Goal: Information Seeking & Learning: Compare options

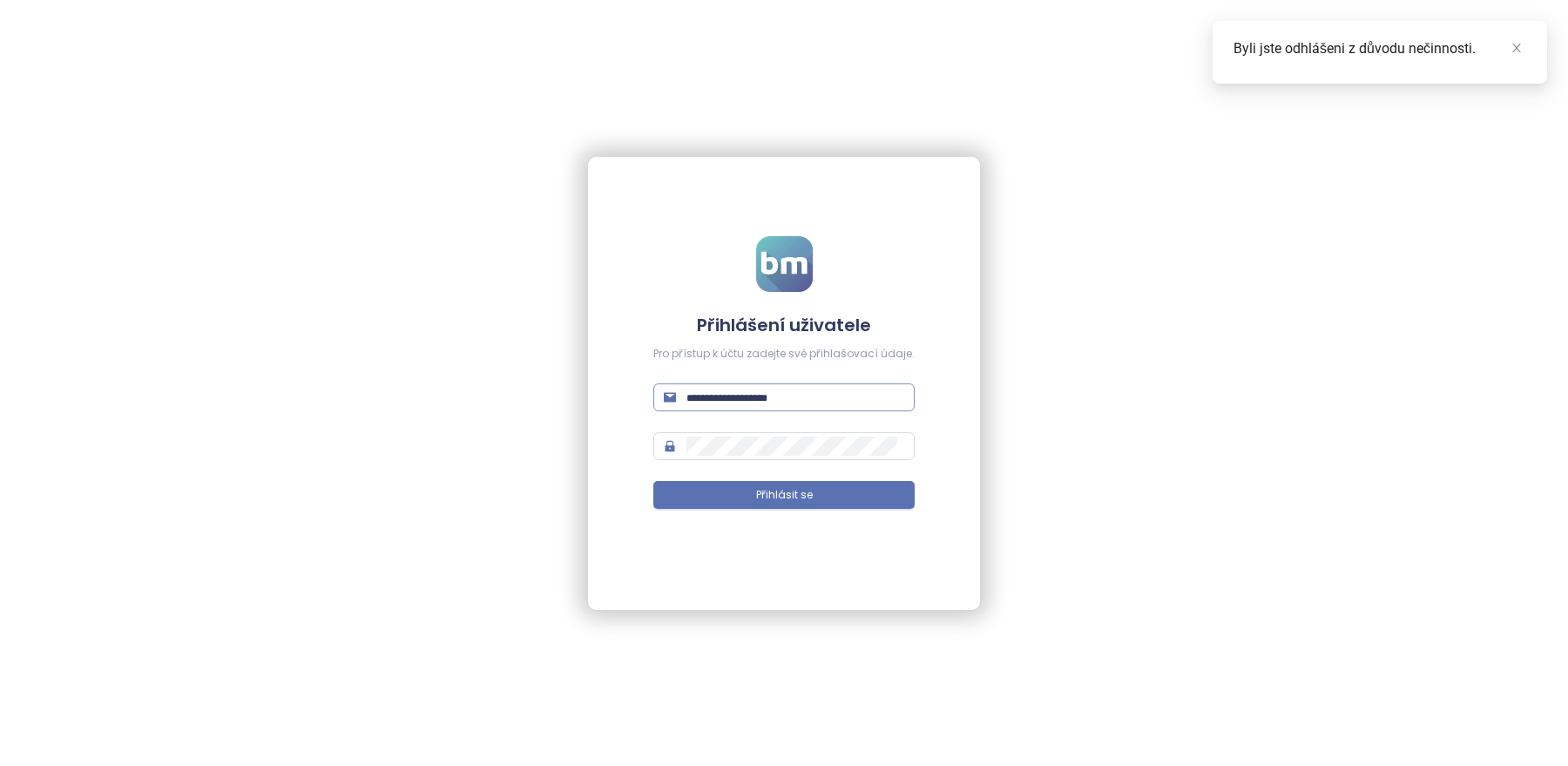
drag, startPoint x: 0, startPoint y: 0, endPoint x: 718, endPoint y: 394, distance: 819.0
click at [723, 385] on span at bounding box center [784, 397] width 261 height 28
click at [717, 396] on input "text" at bounding box center [795, 397] width 218 height 19
type input "**********"
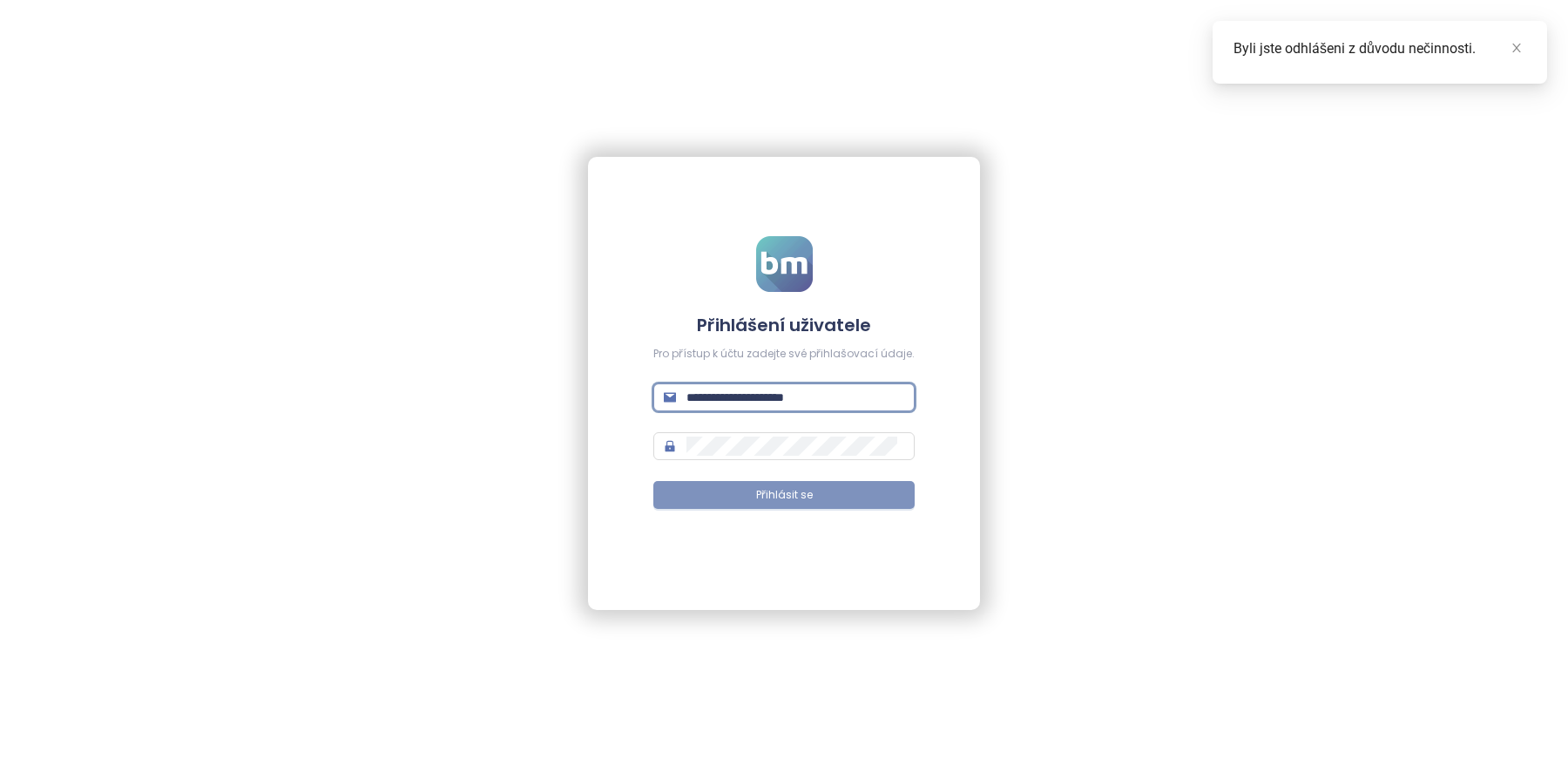
click at [807, 493] on span "Přihlásit se" at bounding box center [784, 495] width 56 height 17
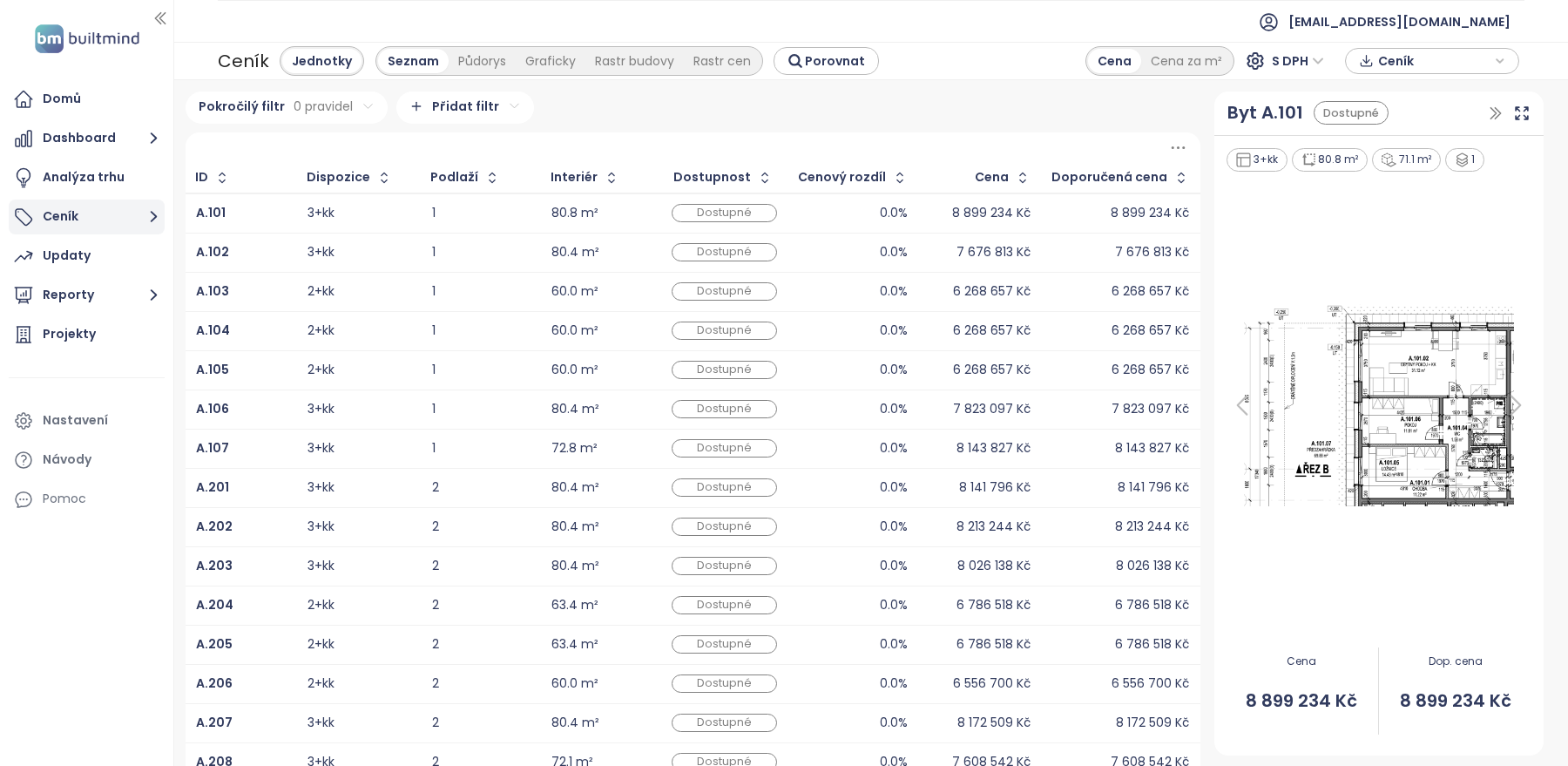
click at [94, 228] on button "Ceník" at bounding box center [87, 216] width 156 height 35
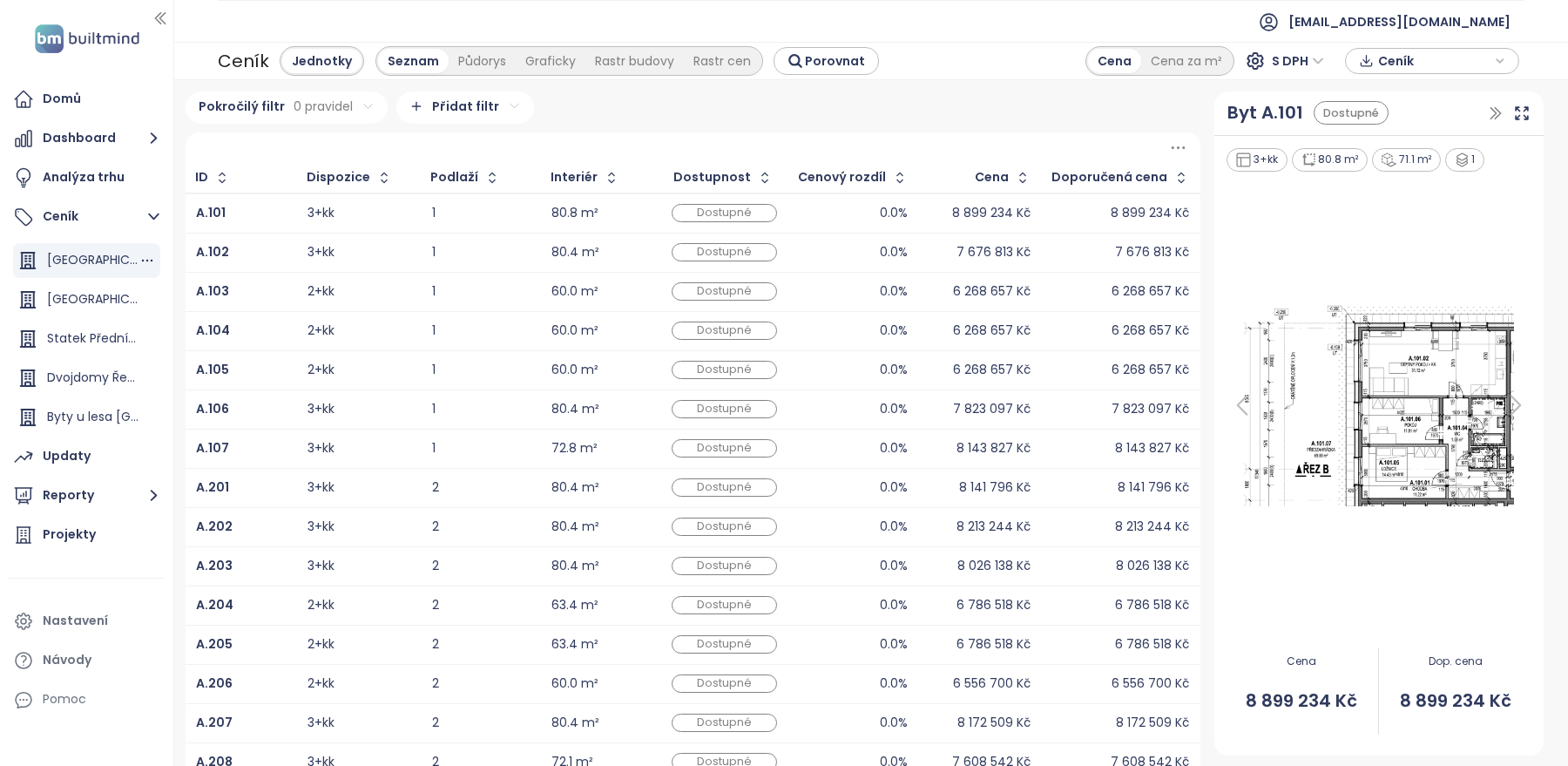
click at [91, 265] on div "[GEOGRAPHIC_DATA]" at bounding box center [93, 260] width 91 height 21
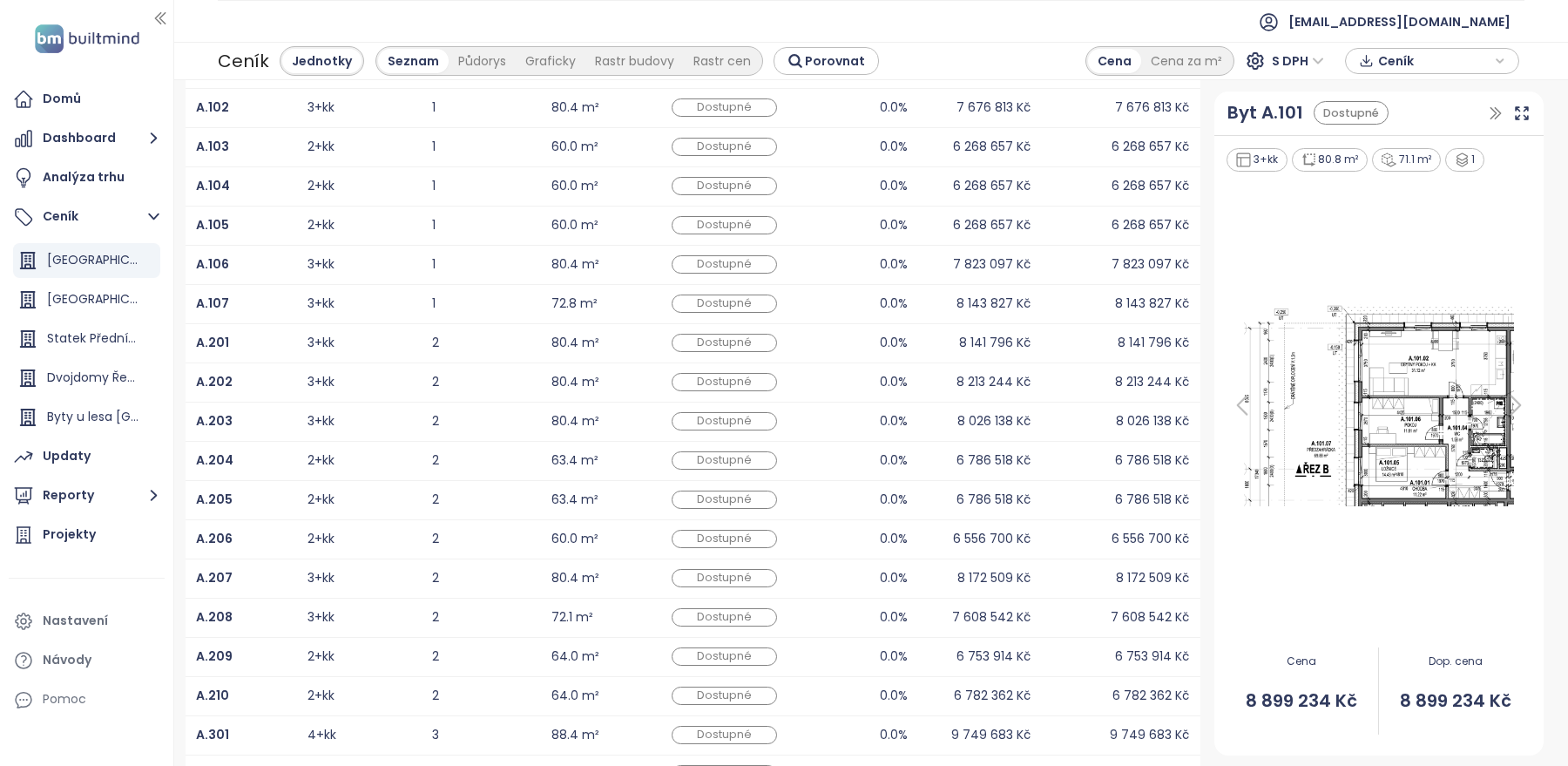
scroll to position [259, 0]
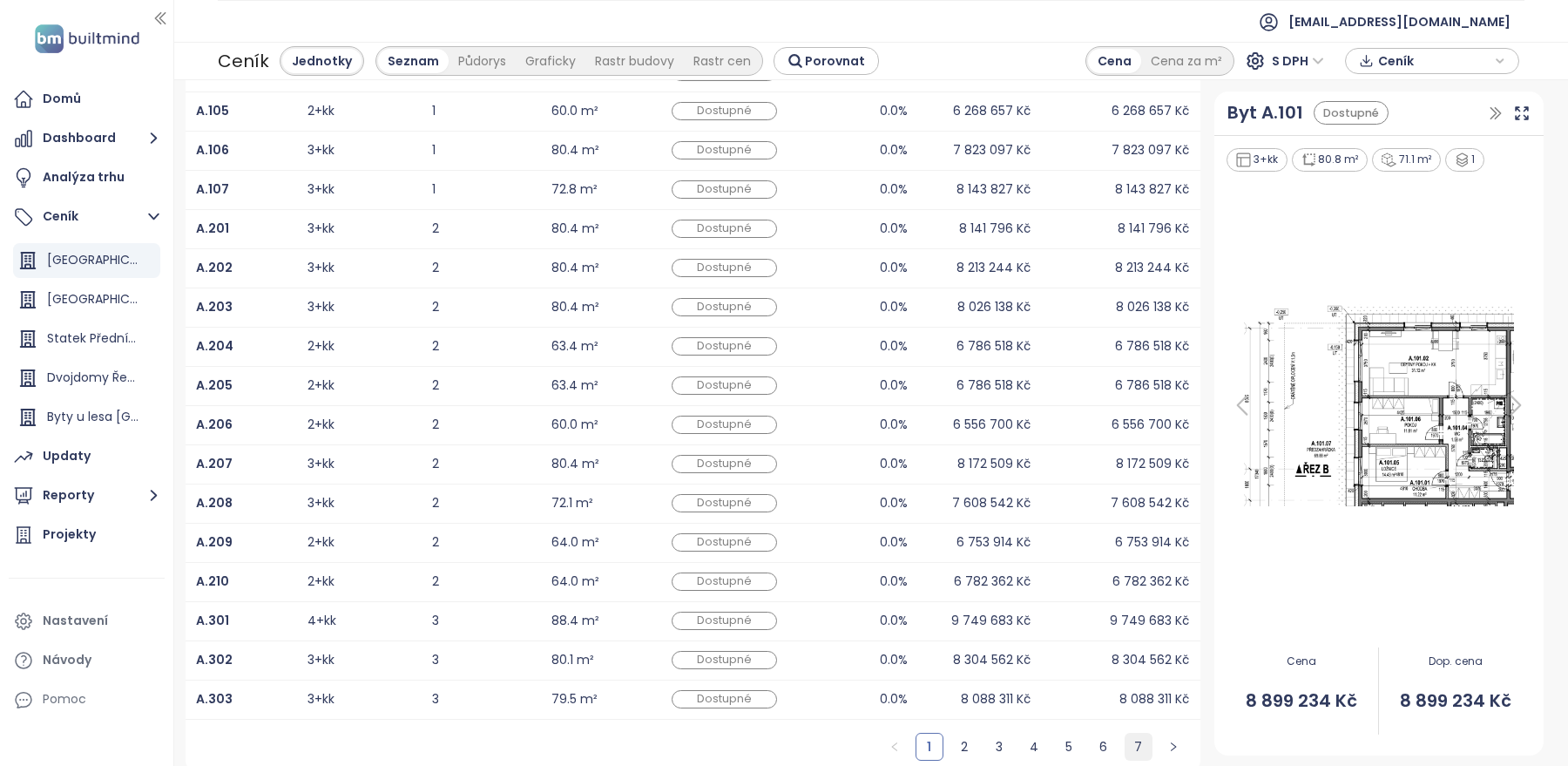
click at [1136, 743] on link "7" at bounding box center [1138, 746] width 26 height 26
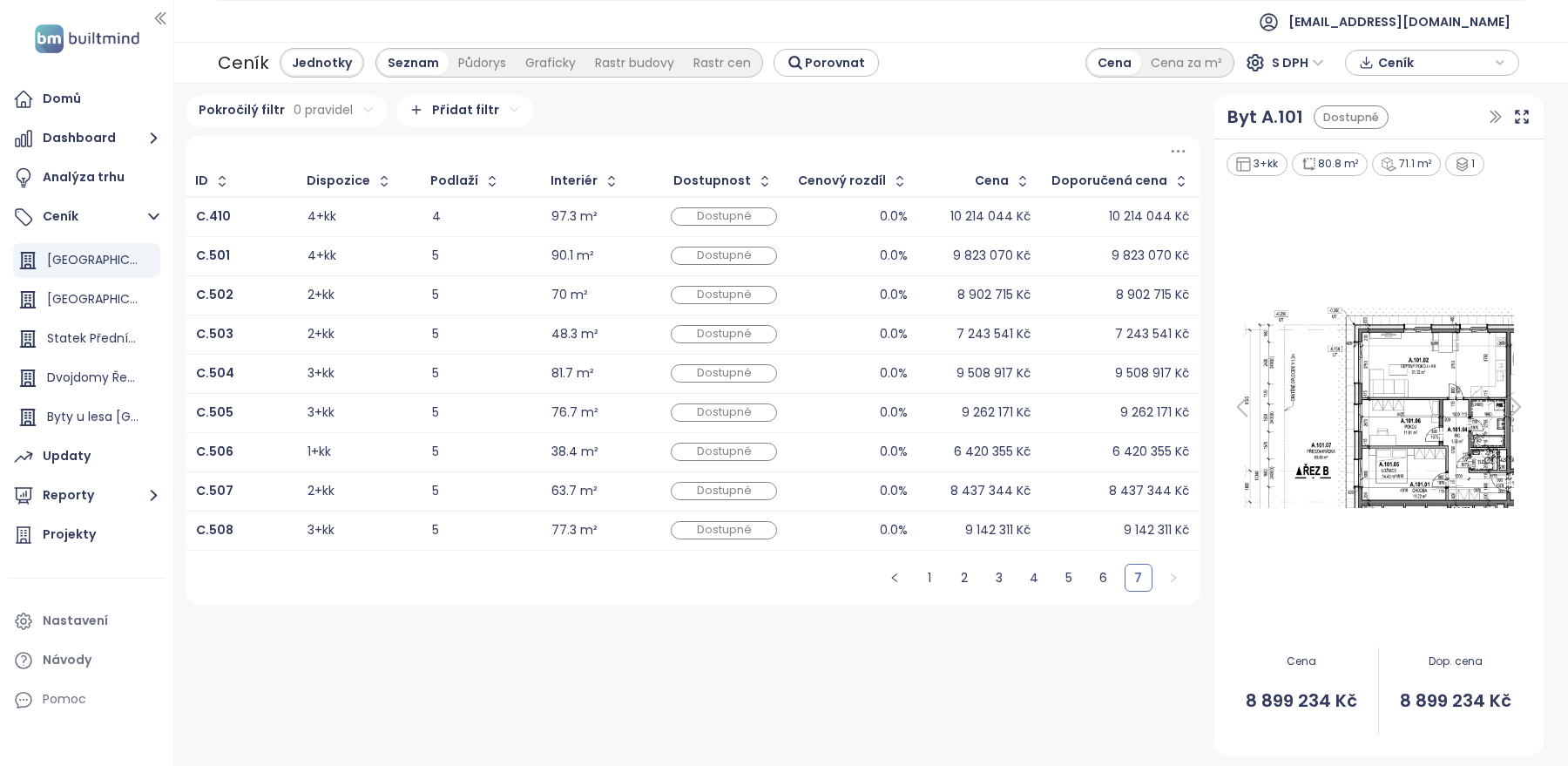
scroll to position [0, 0]
click at [1032, 578] on link "4" at bounding box center [1034, 577] width 26 height 26
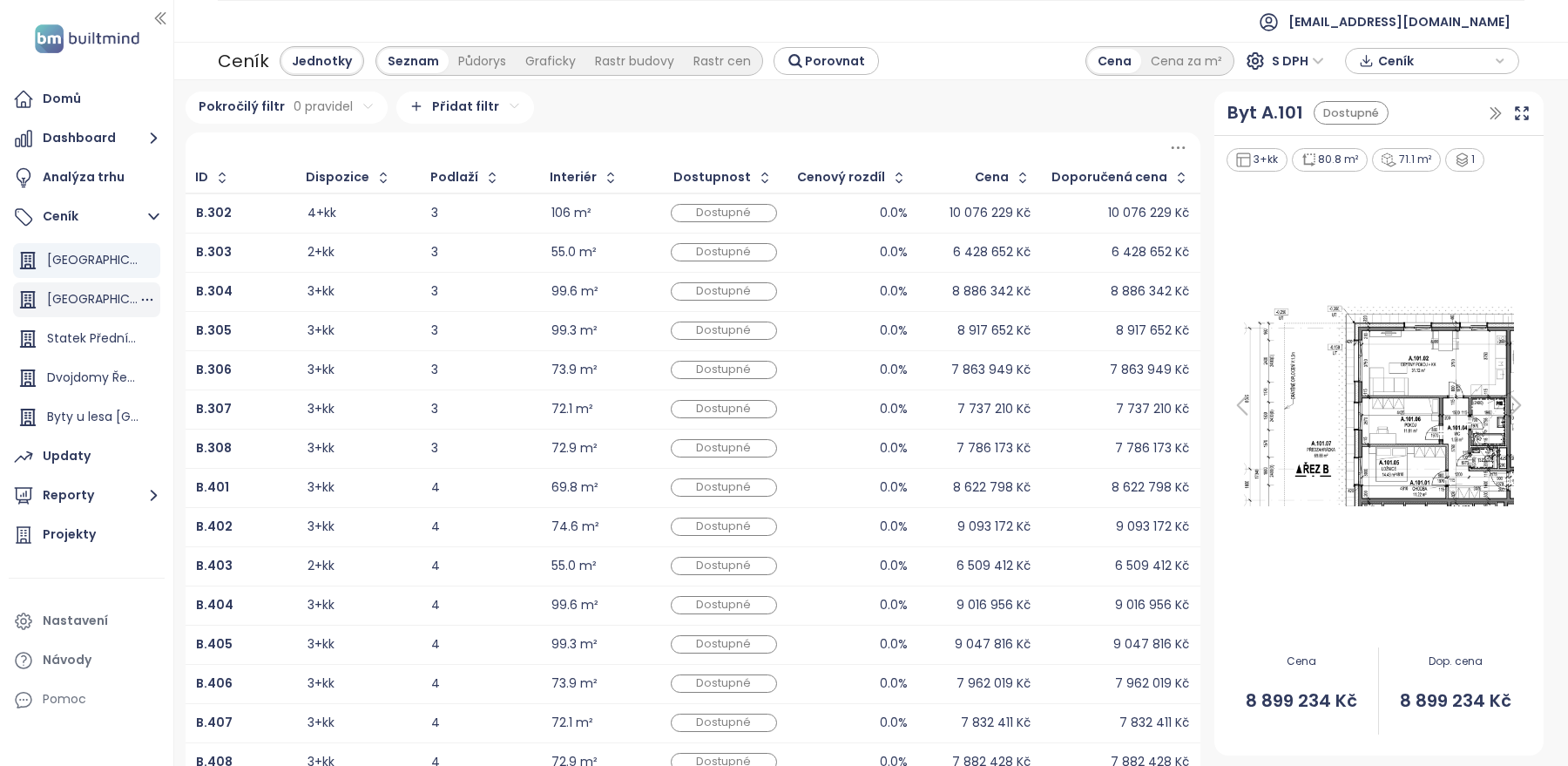
click at [59, 311] on div "[GEOGRAPHIC_DATA]" at bounding box center [87, 299] width 147 height 35
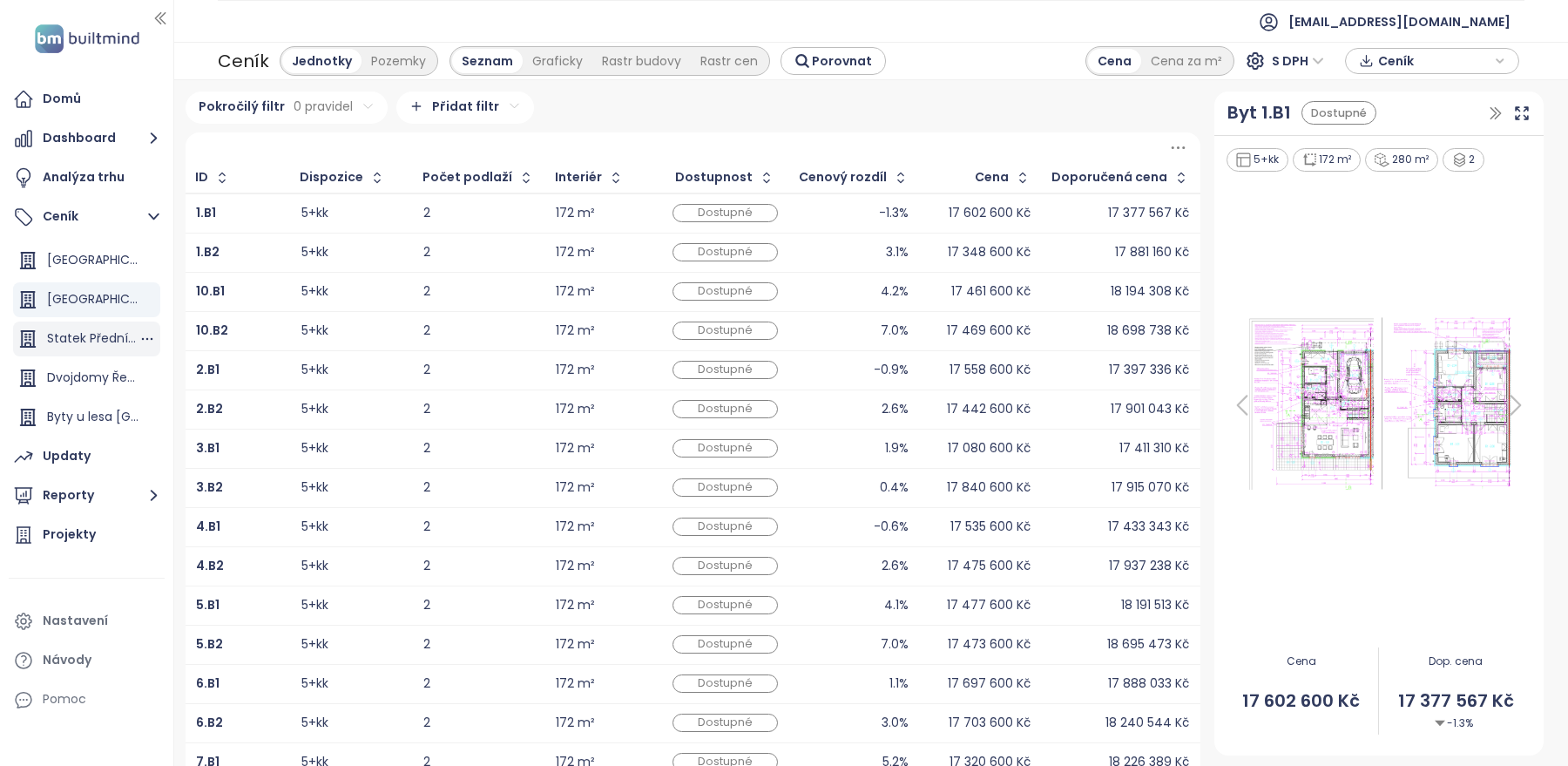
click at [58, 334] on div "Statek Přední Kopanina" at bounding box center [93, 339] width 91 height 21
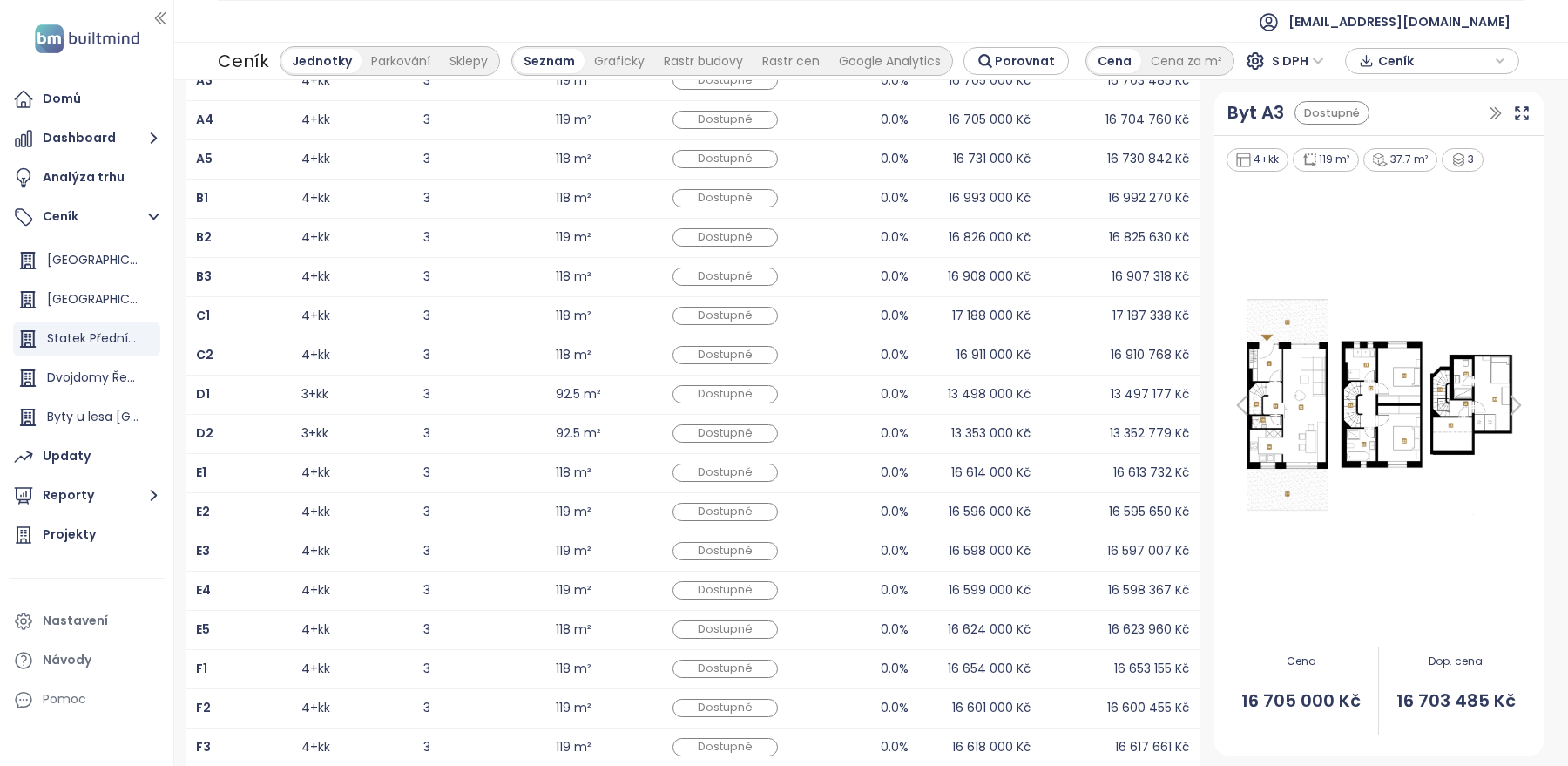
scroll to position [259, 0]
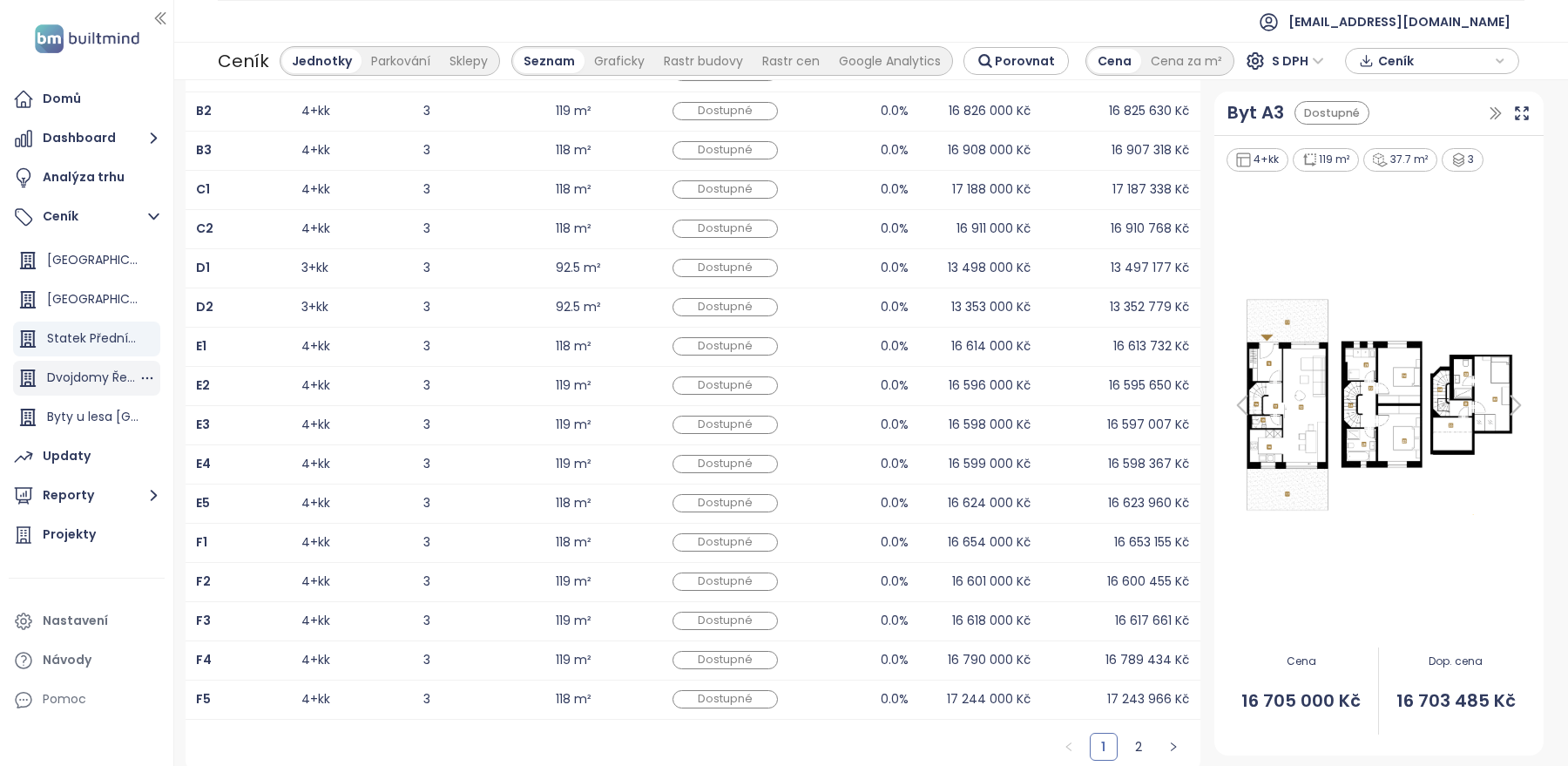
click at [120, 386] on div "Dvojdomy Řeporyje" at bounding box center [93, 377] width 91 height 21
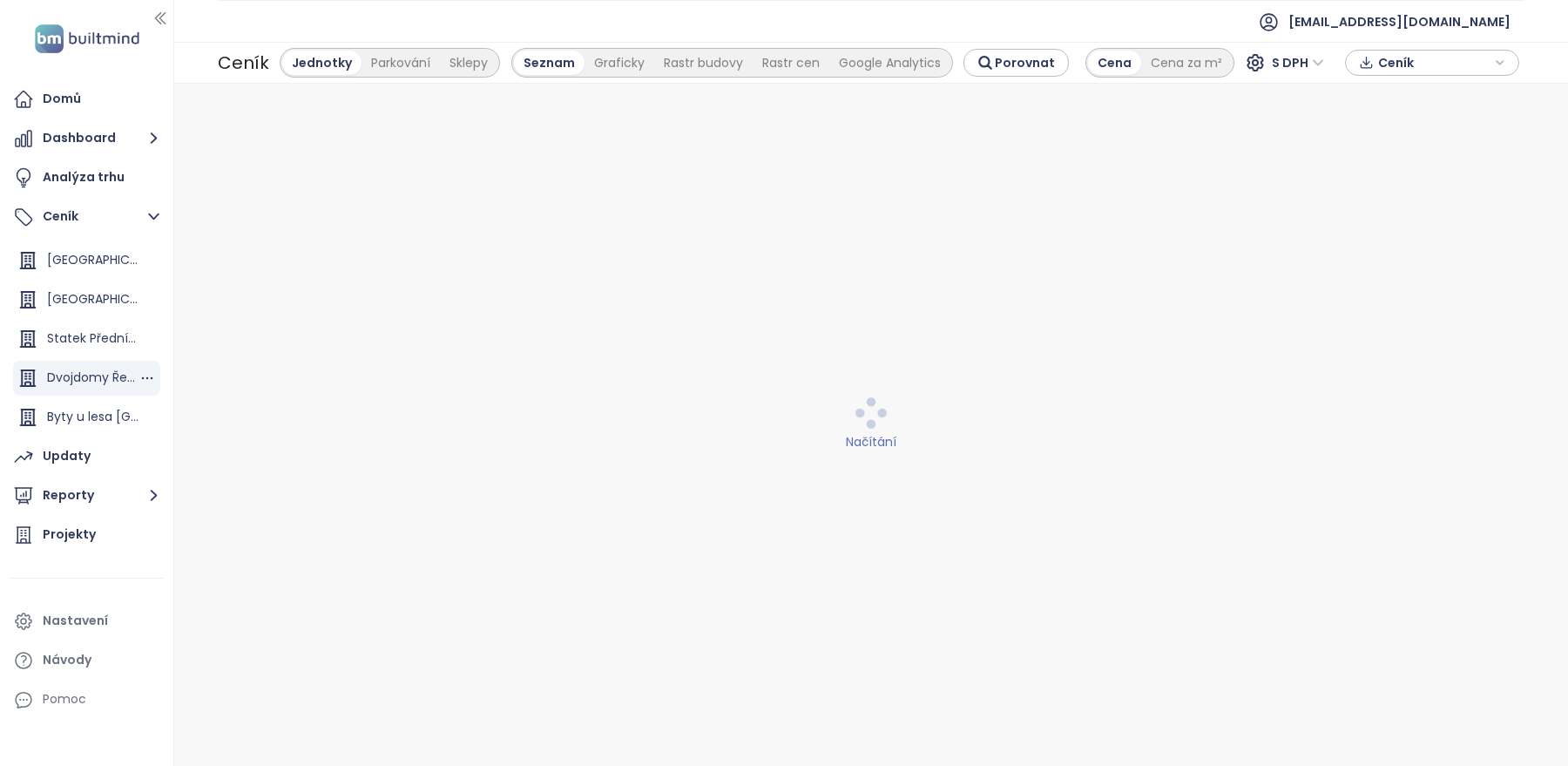
scroll to position [0, 0]
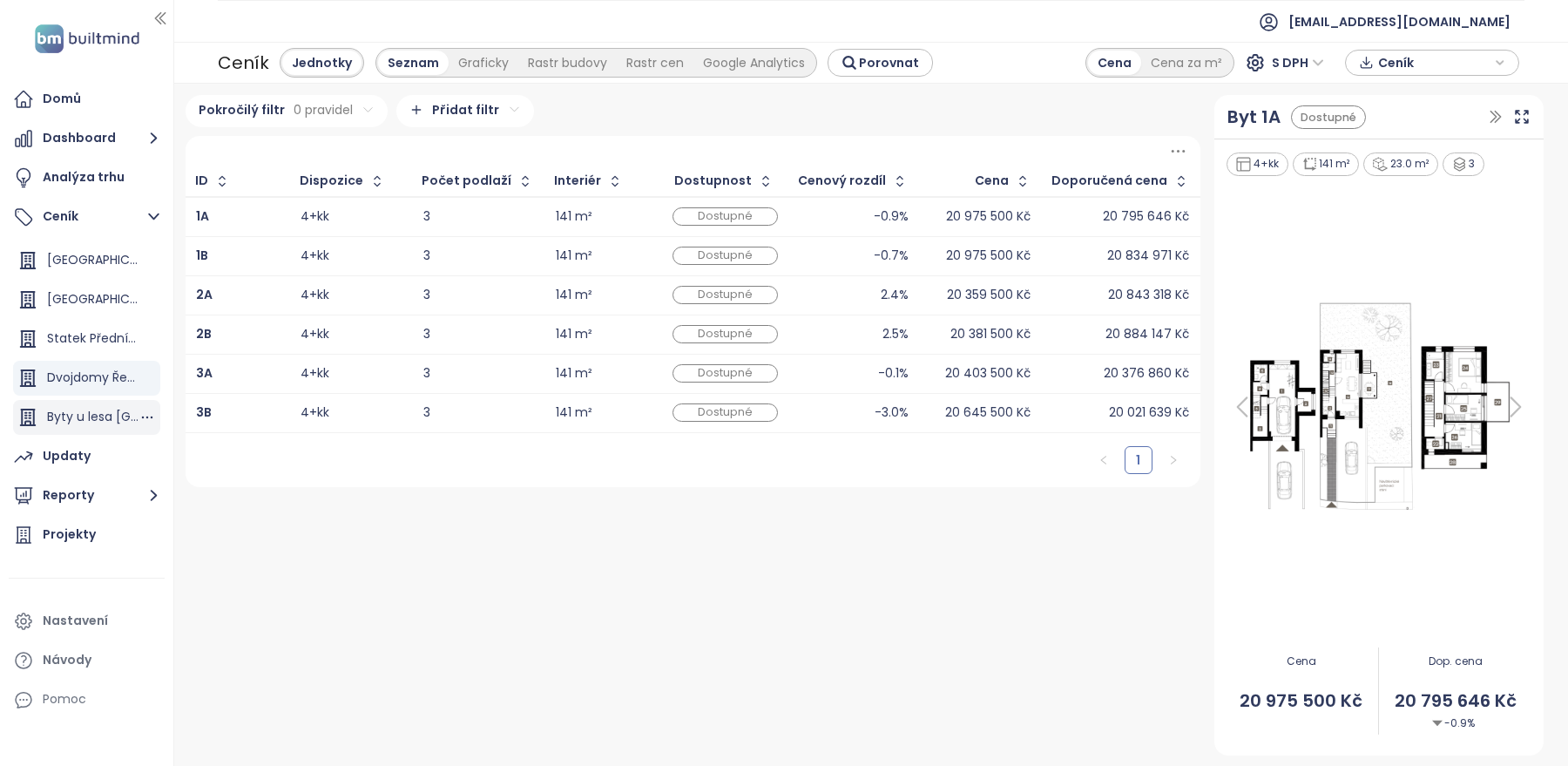
click at [64, 419] on div "Byty u lesa [GEOGRAPHIC_DATA]" at bounding box center [93, 417] width 91 height 21
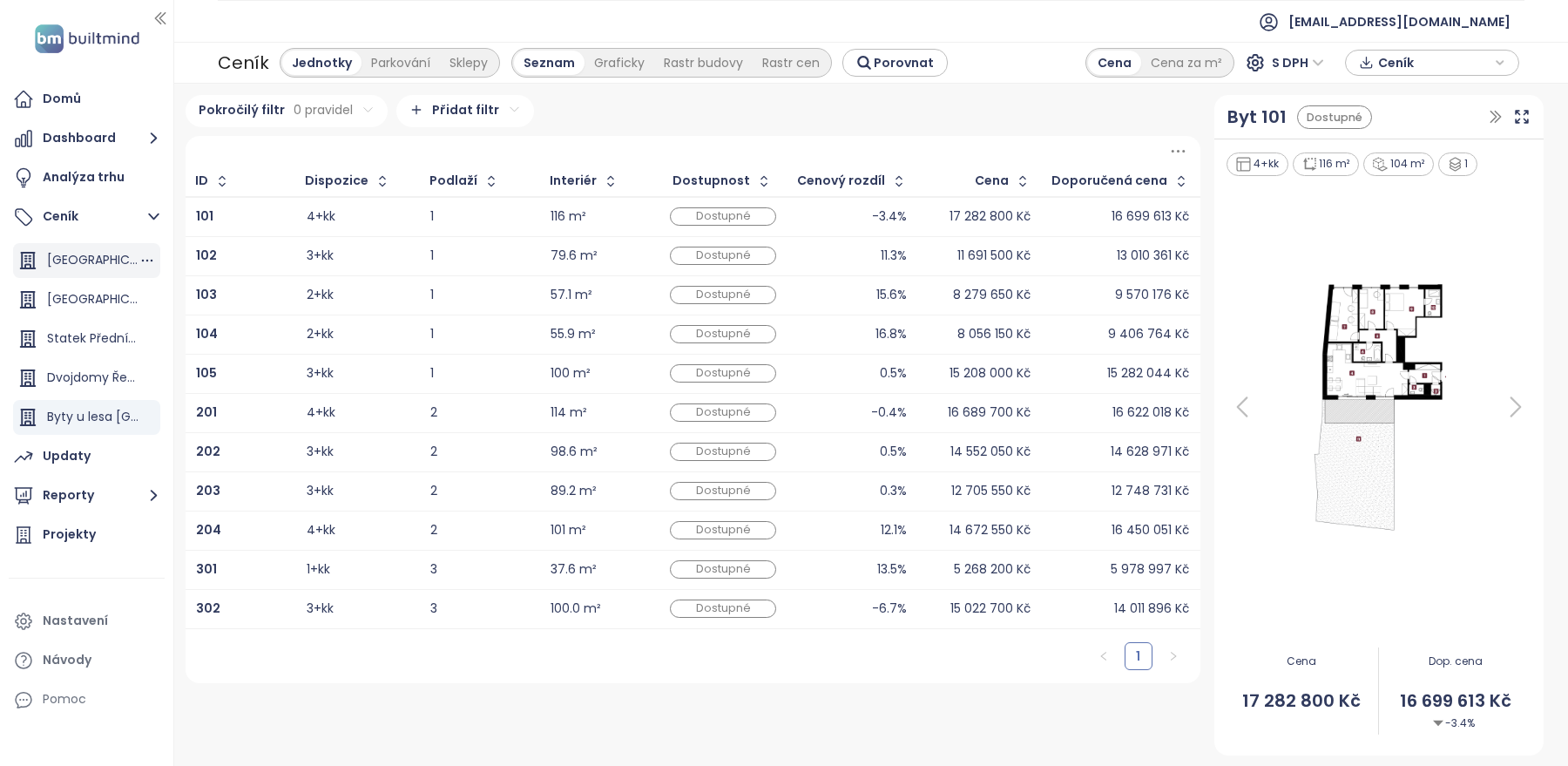
click at [81, 257] on div "[GEOGRAPHIC_DATA]" at bounding box center [93, 260] width 91 height 21
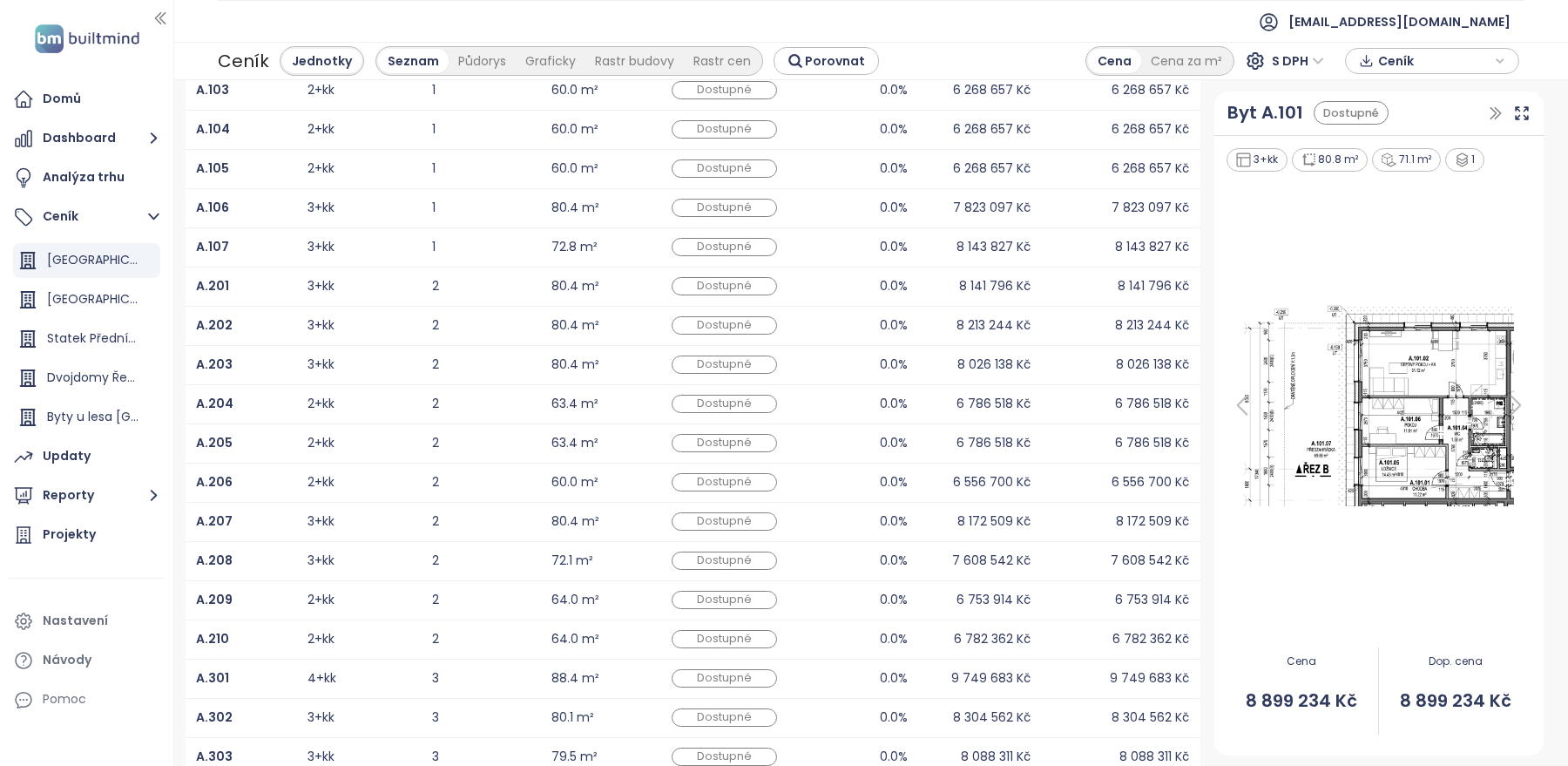
scroll to position [259, 0]
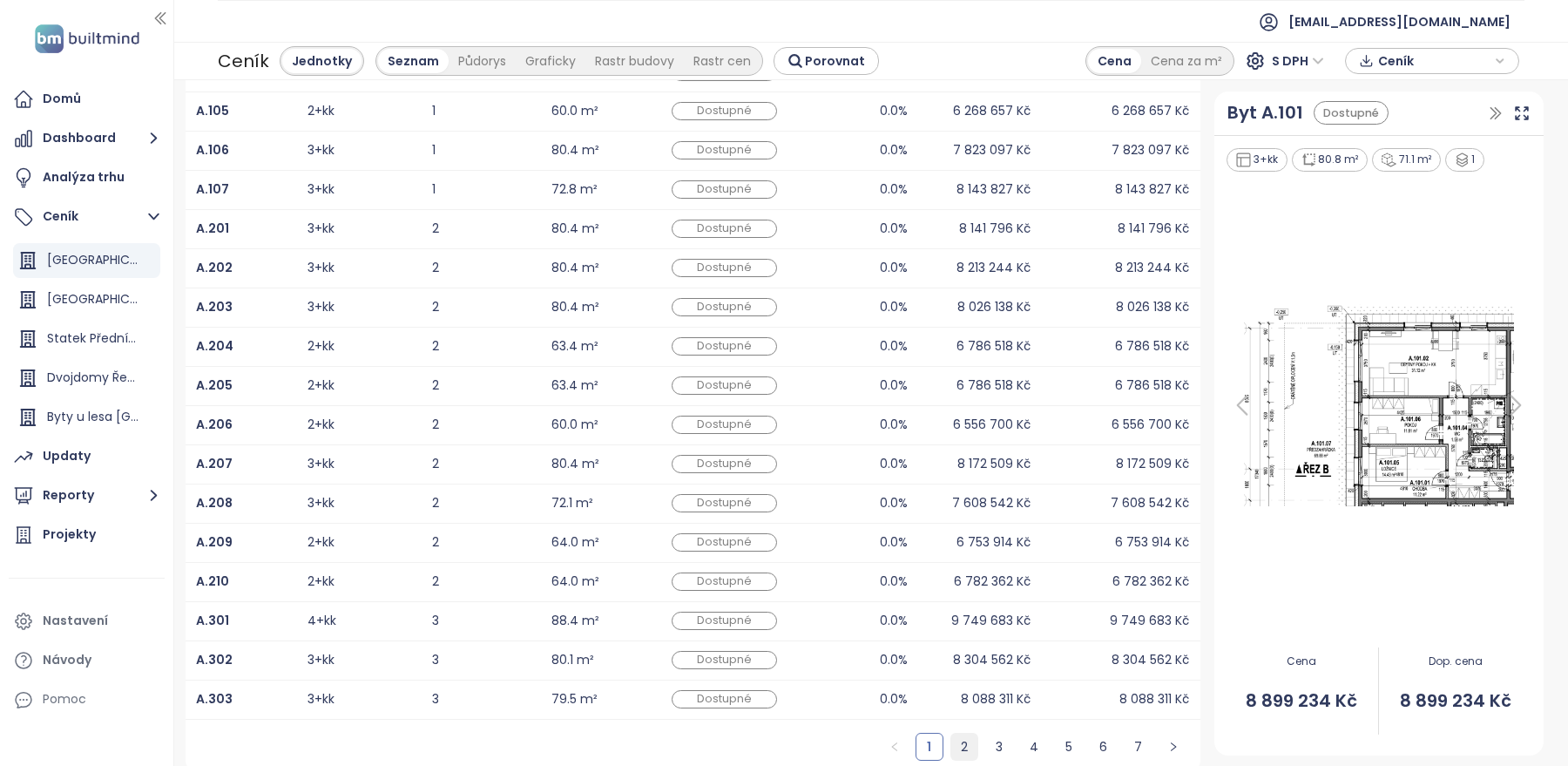
click at [968, 741] on link "2" at bounding box center [964, 746] width 26 height 26
click at [994, 745] on link "3" at bounding box center [999, 746] width 26 height 26
click at [1037, 745] on link "4" at bounding box center [1034, 746] width 26 height 26
click at [1076, 740] on link "5" at bounding box center [1069, 746] width 26 height 26
click at [1098, 739] on link "6" at bounding box center [1103, 746] width 26 height 26
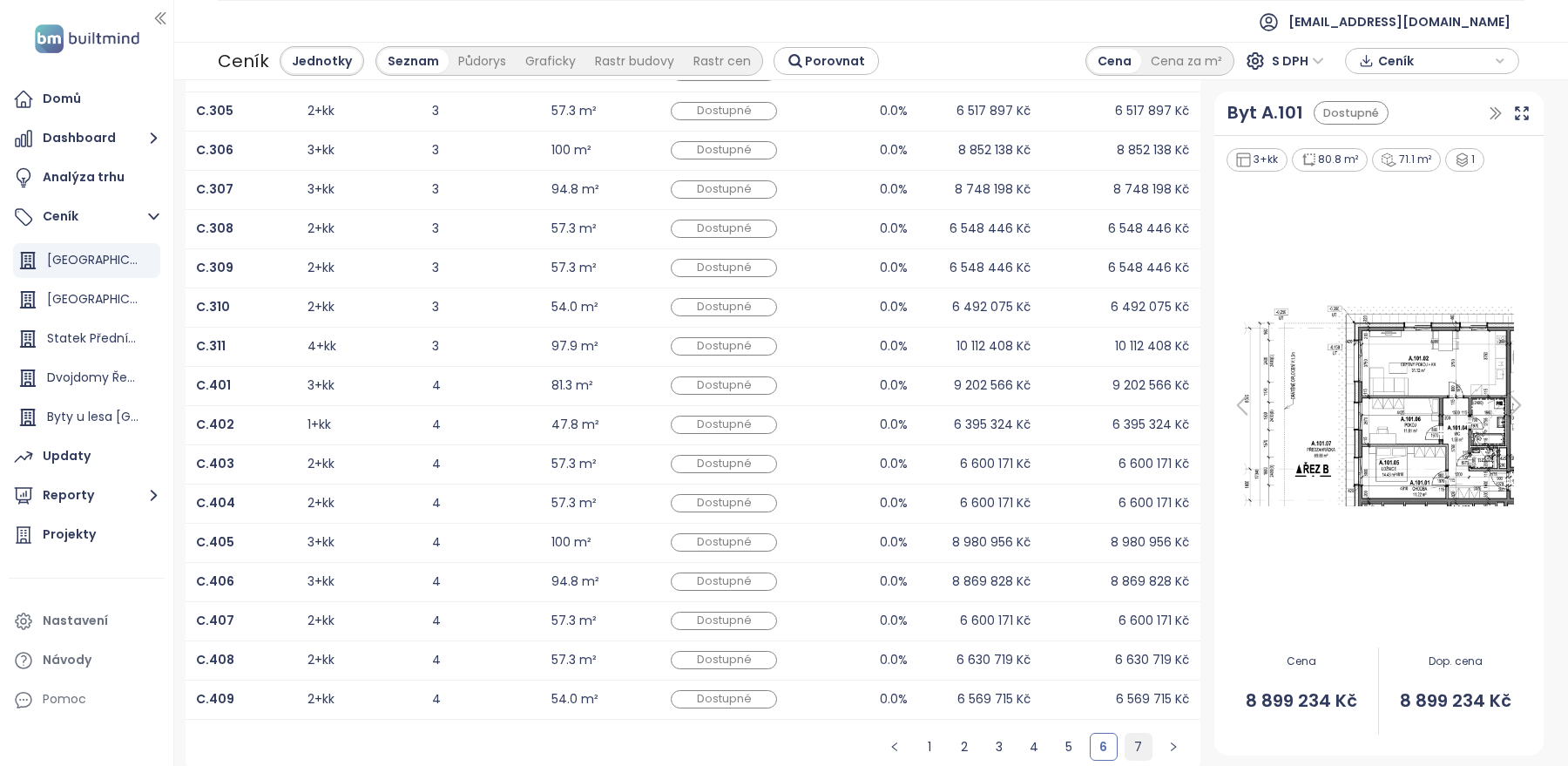
click at [1132, 738] on link "7" at bounding box center [1138, 746] width 26 height 26
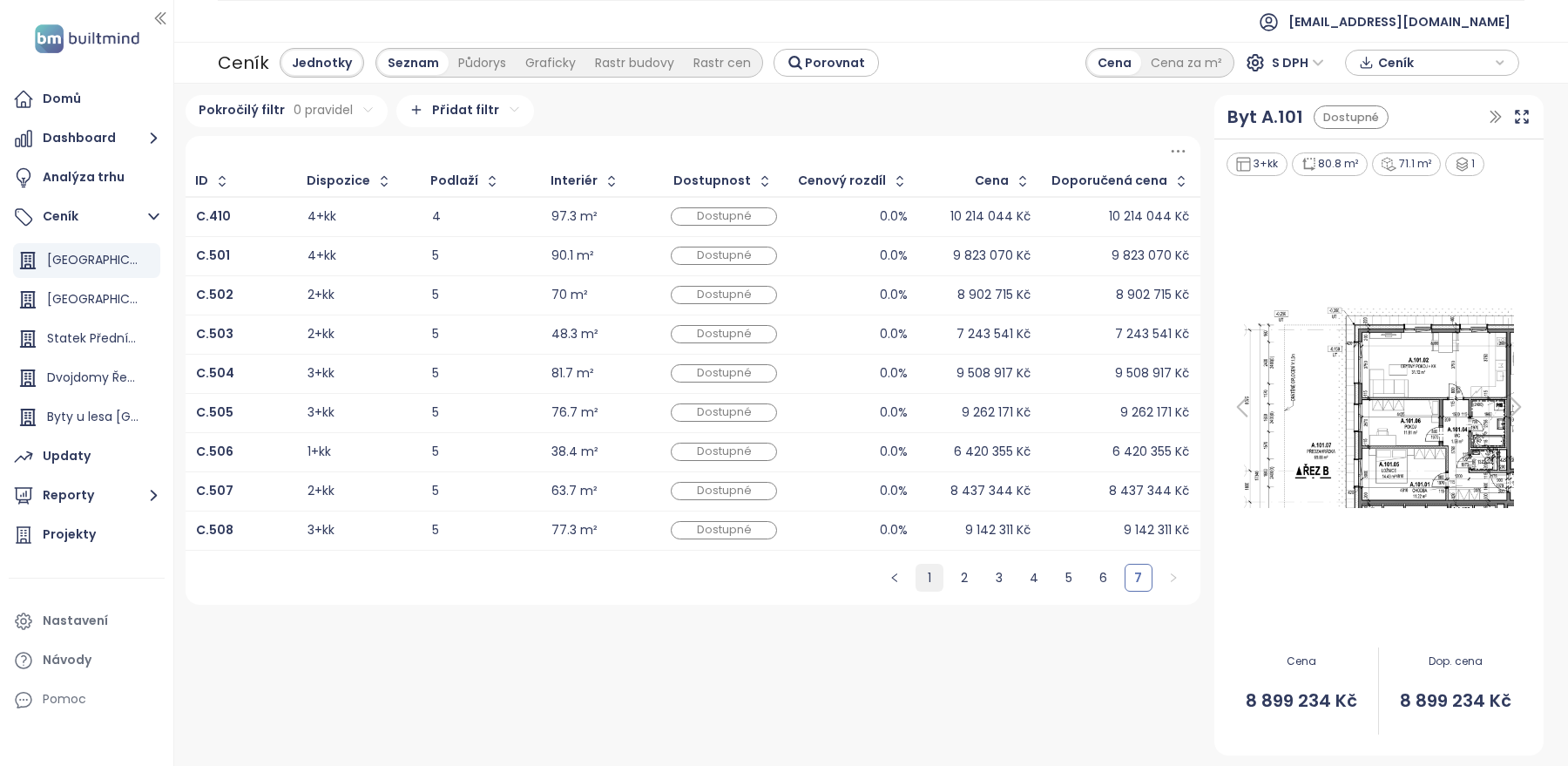
click at [933, 576] on link "1" at bounding box center [929, 577] width 26 height 26
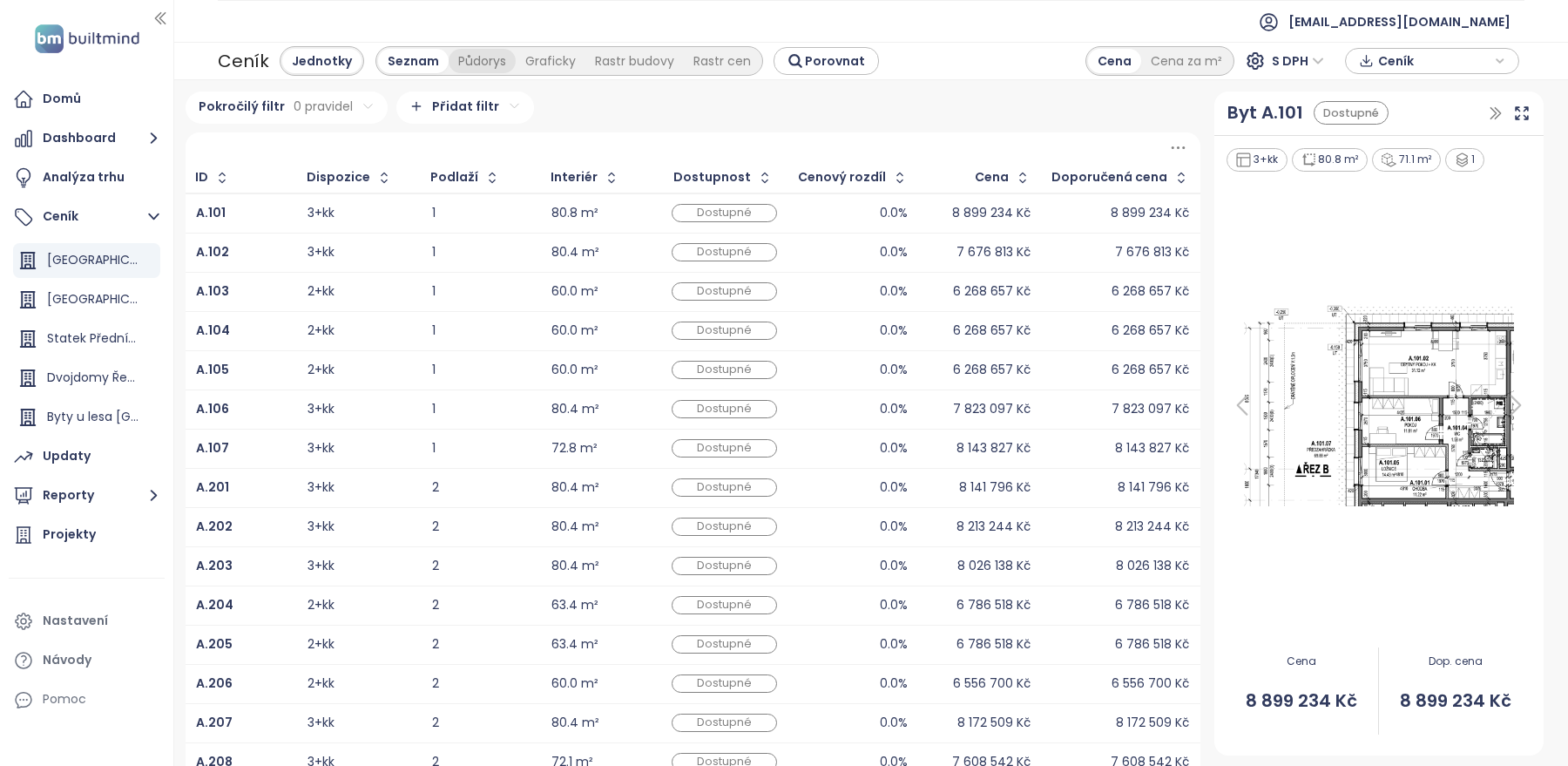
click at [470, 58] on div "Půdorys" at bounding box center [482, 61] width 67 height 24
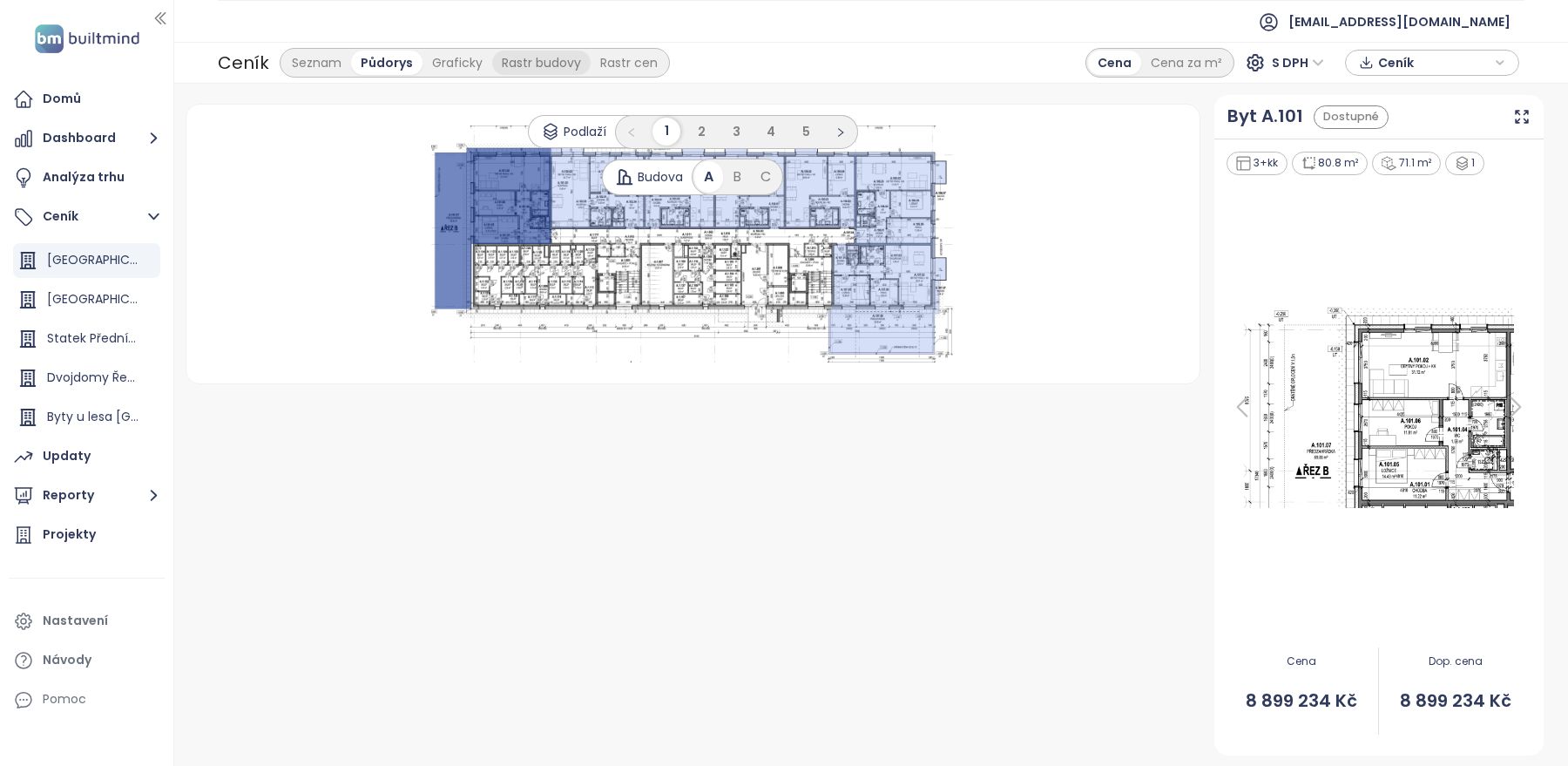
click at [505, 63] on div "Rastr budovy" at bounding box center [541, 63] width 98 height 24
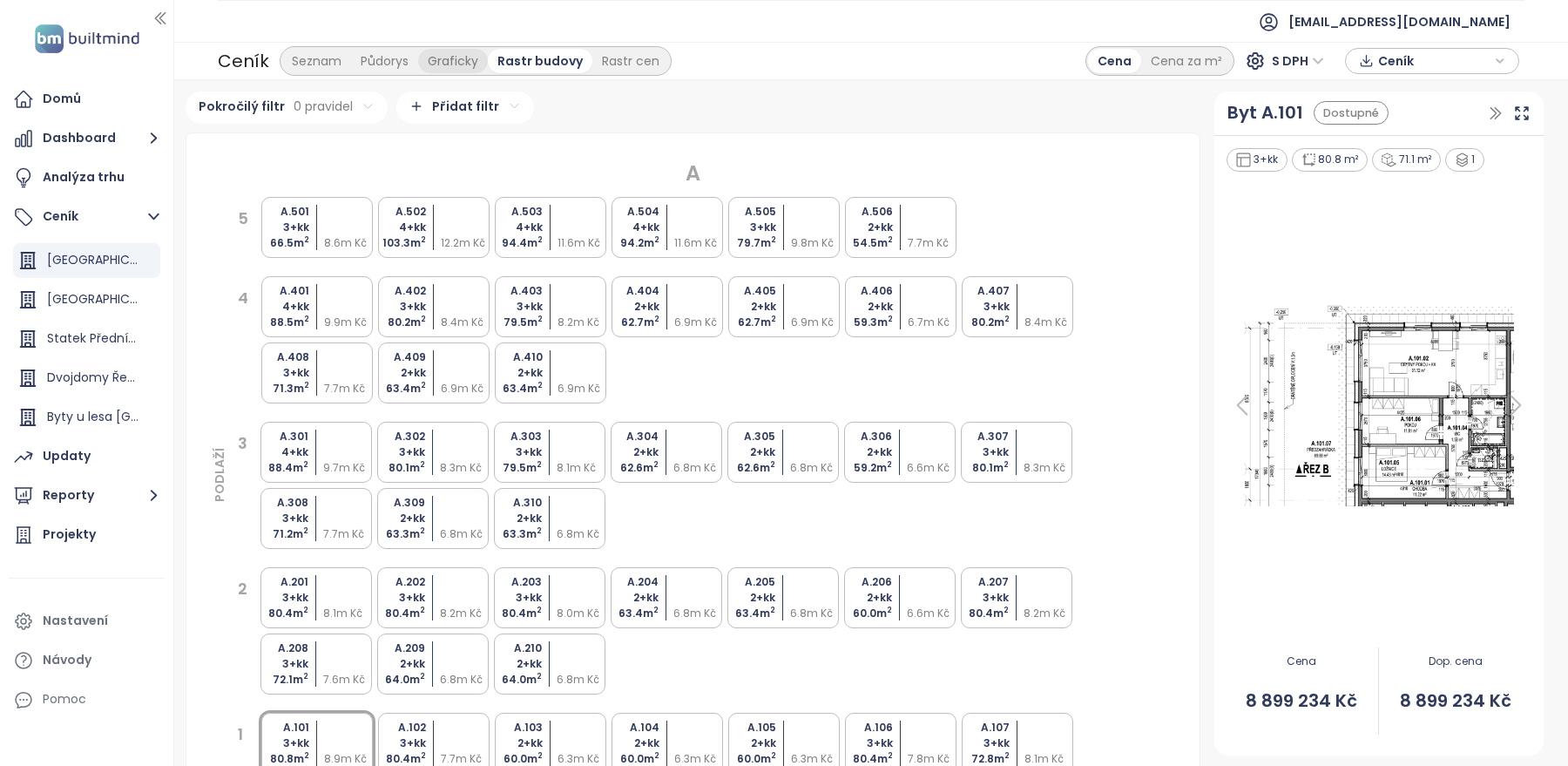
click at [443, 60] on div "Graficky" at bounding box center [453, 61] width 70 height 24
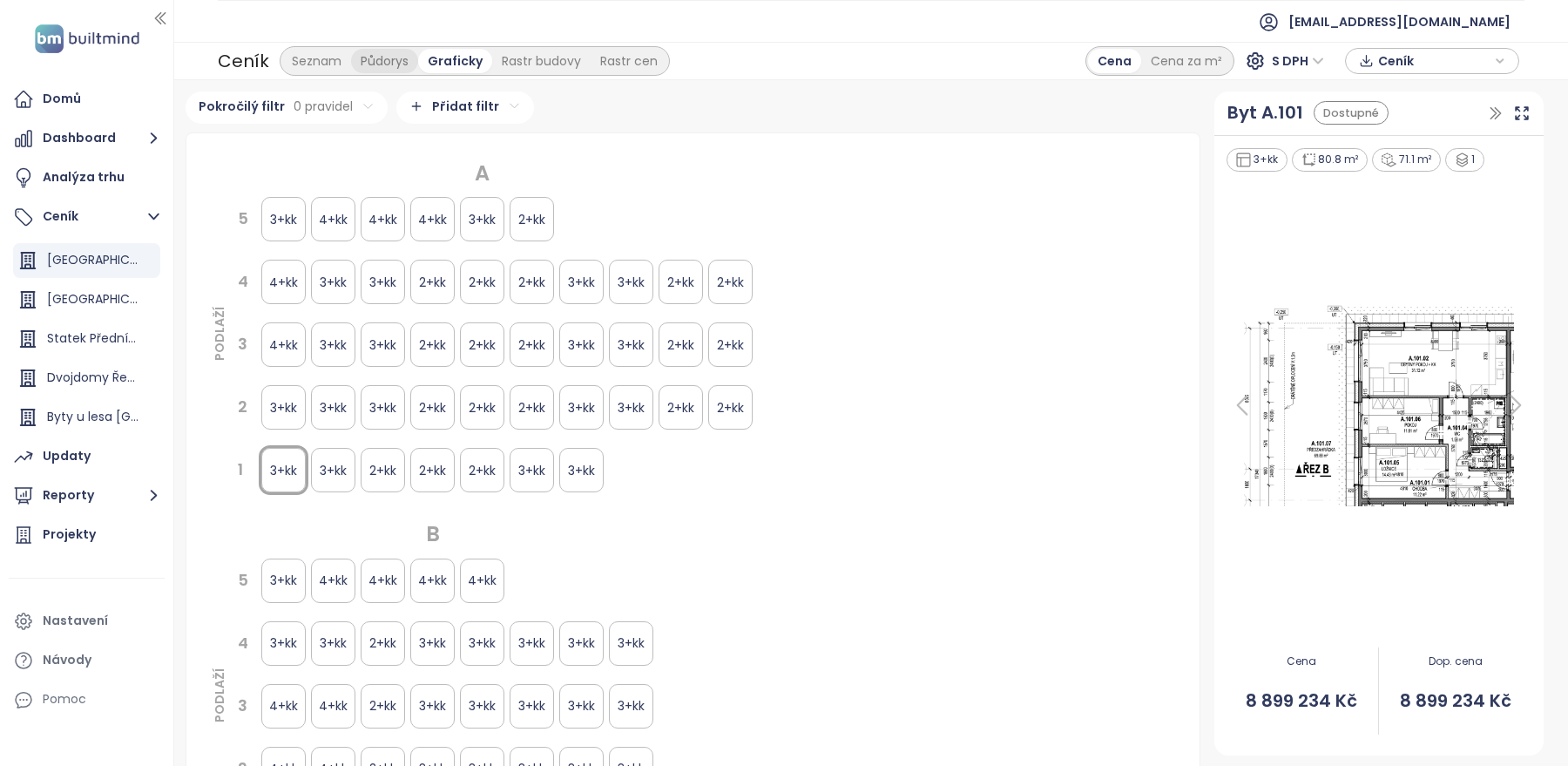
click at [369, 59] on div "Půdorys" at bounding box center [384, 61] width 67 height 24
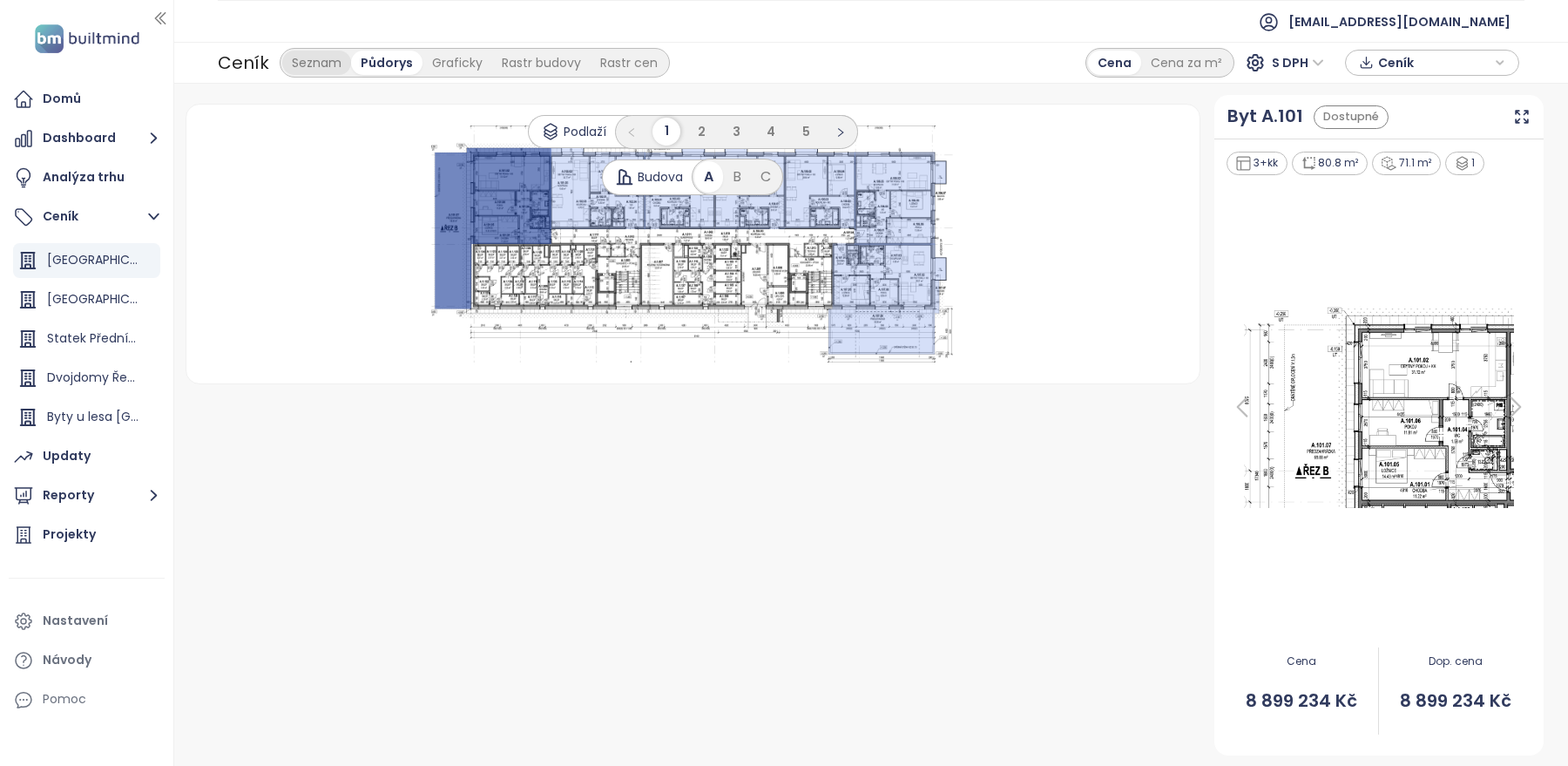
click at [308, 63] on div "Seznam" at bounding box center [316, 63] width 69 height 24
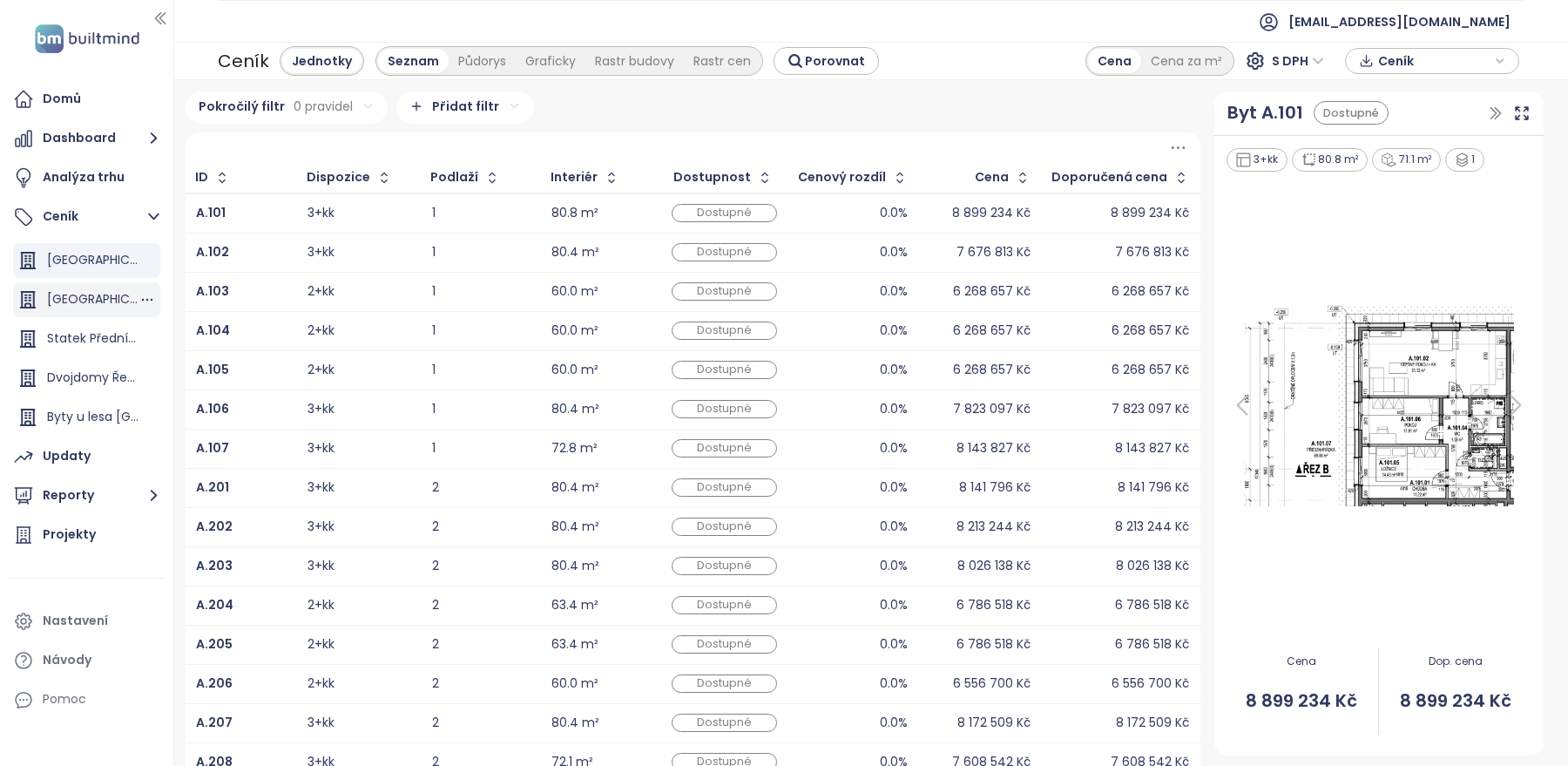
click at [94, 298] on div "[GEOGRAPHIC_DATA]" at bounding box center [93, 299] width 91 height 21
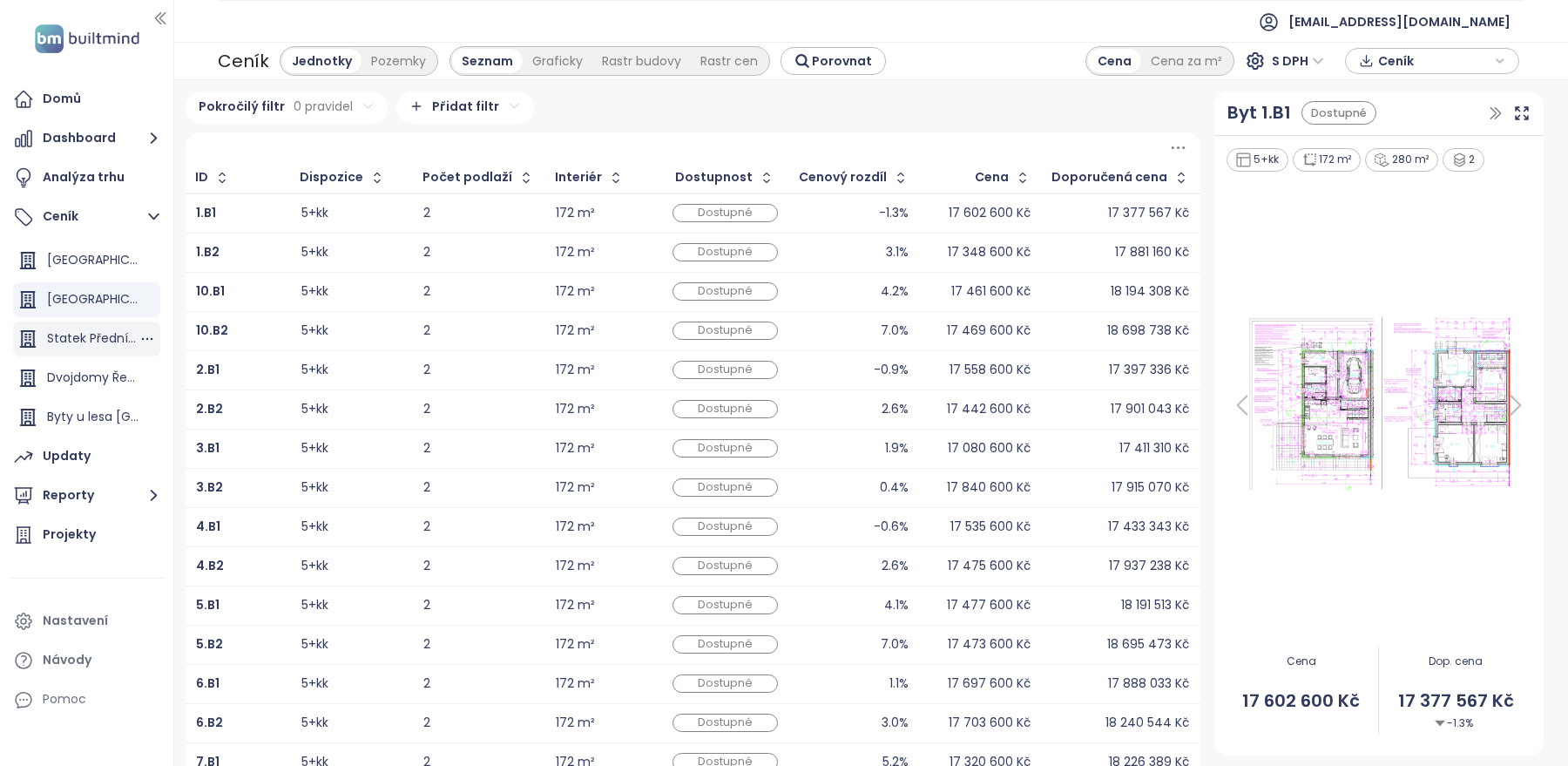
click at [101, 334] on div "Statek Přední Kopanina" at bounding box center [93, 339] width 91 height 21
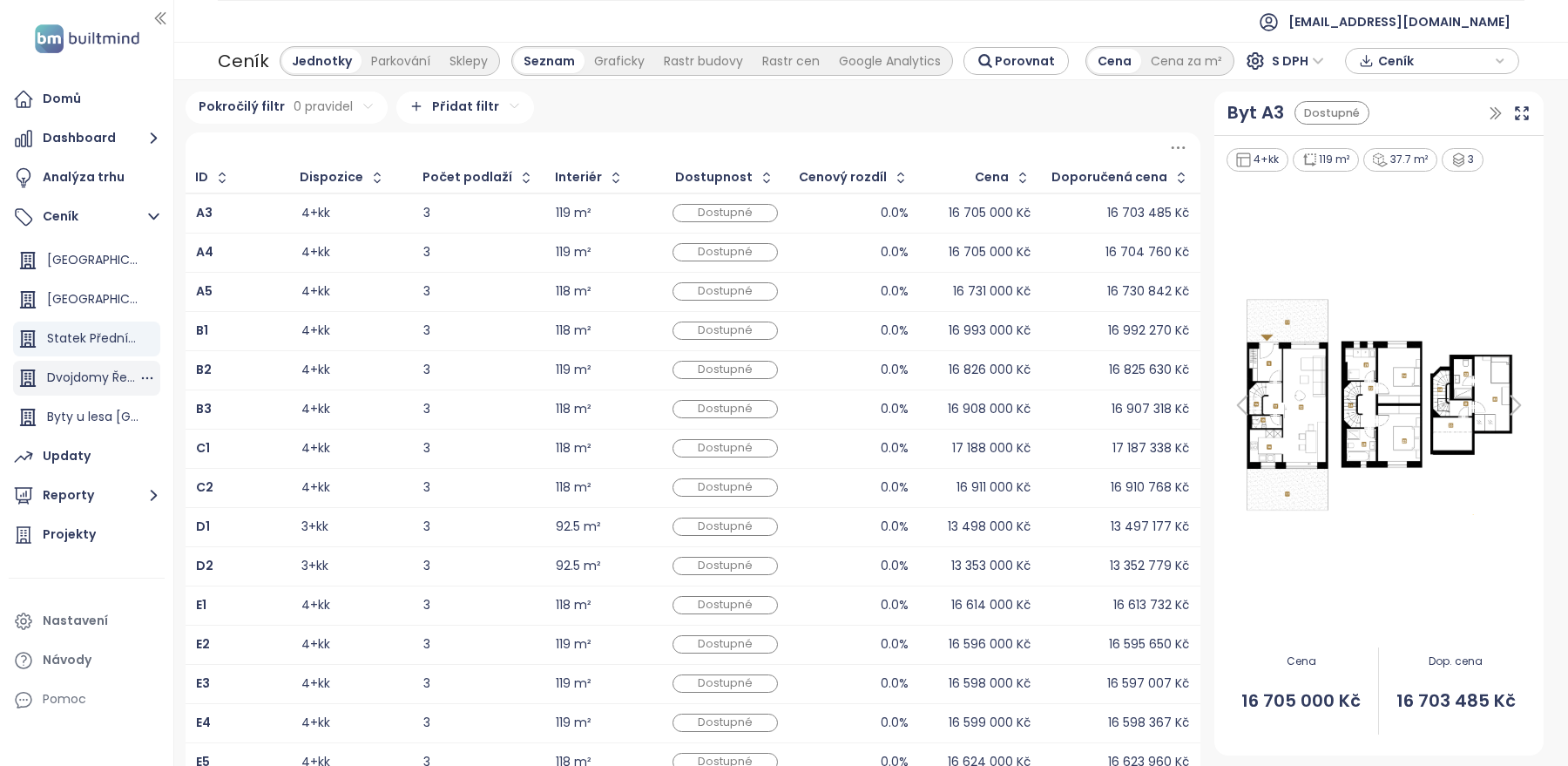
click at [87, 384] on div "Dvojdomy Řeporyje" at bounding box center [93, 377] width 91 height 21
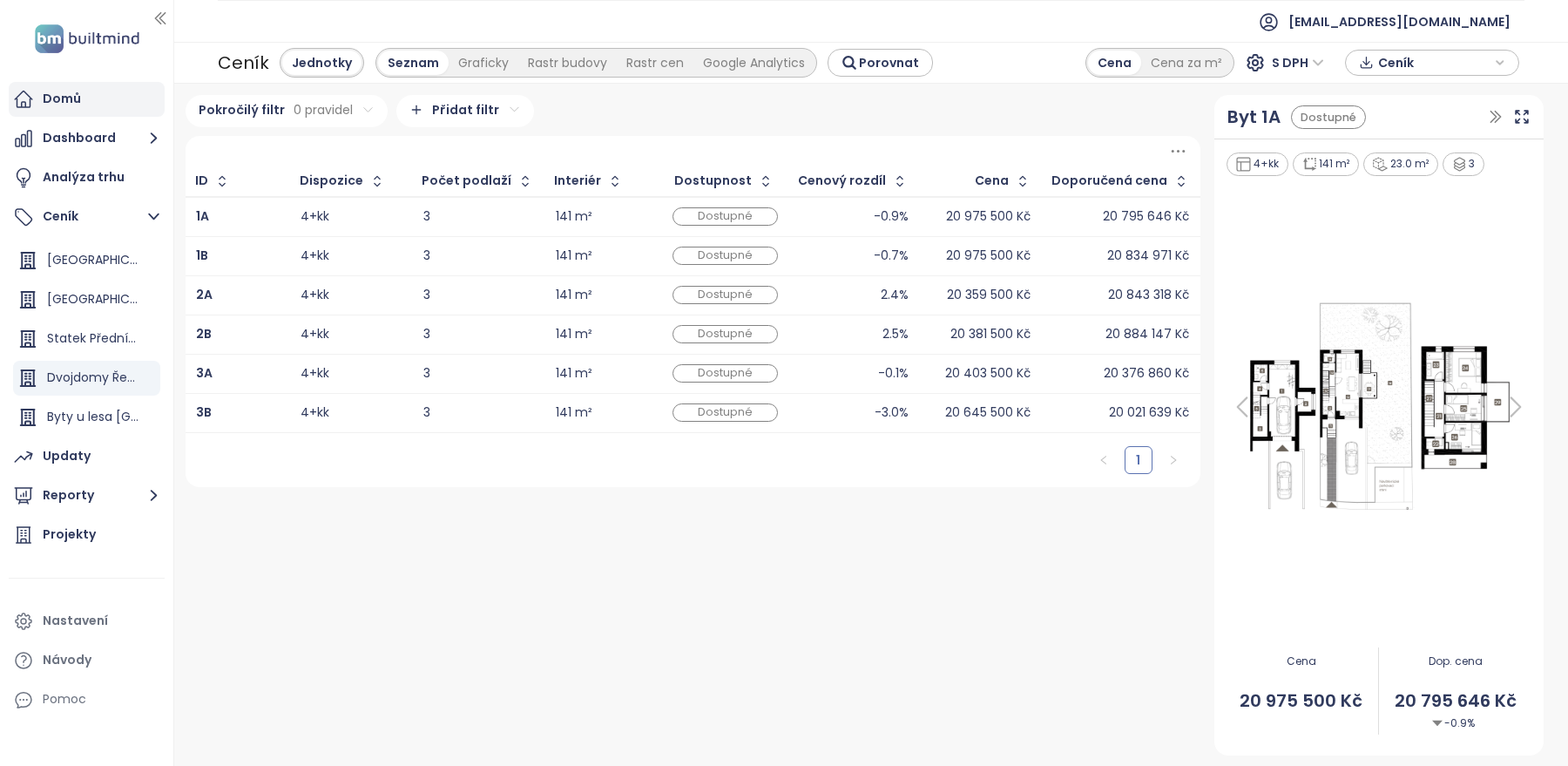
click at [96, 93] on div "Domů" at bounding box center [87, 99] width 156 height 35
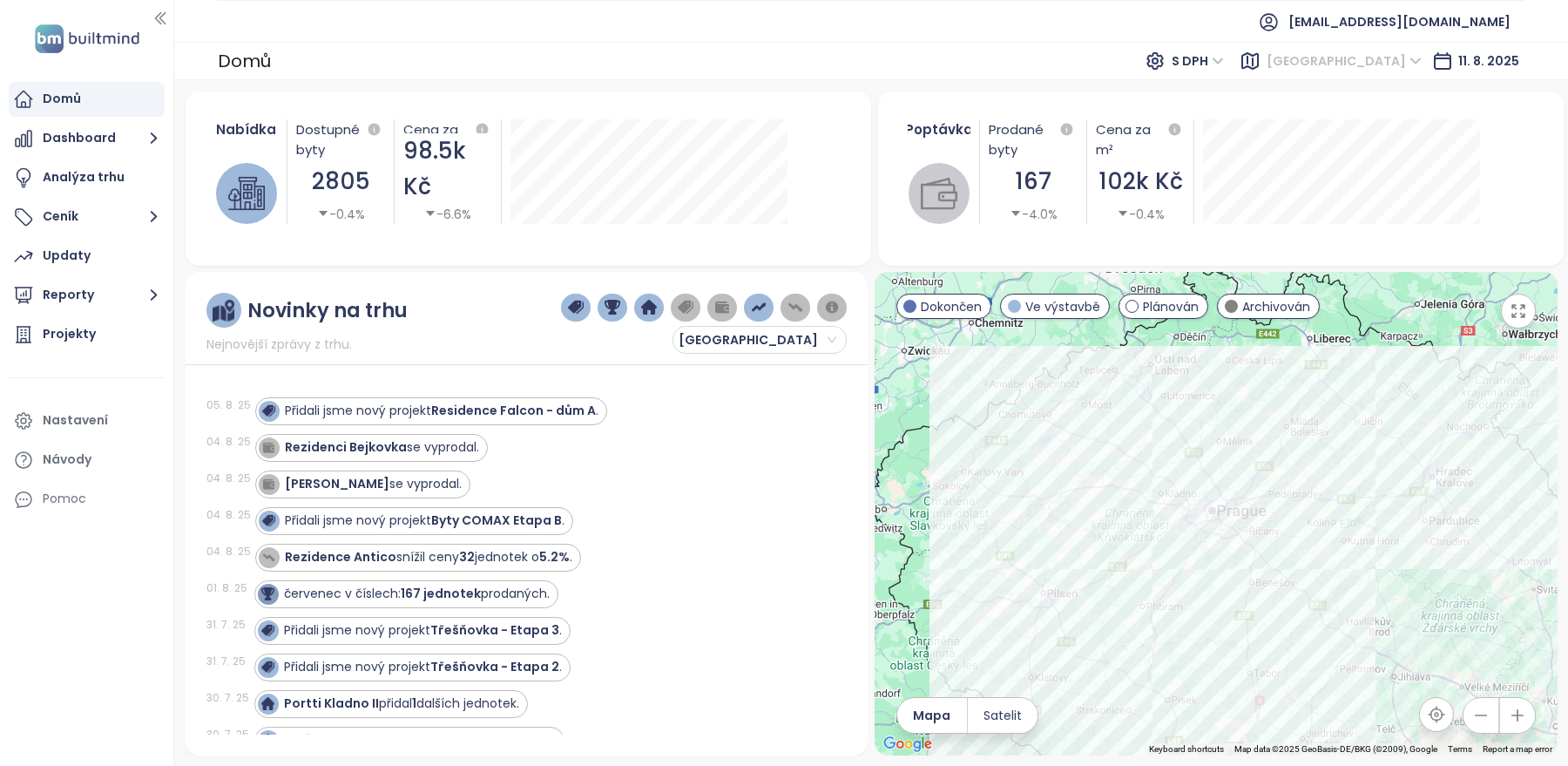
click at [1360, 63] on span "[GEOGRAPHIC_DATA]" at bounding box center [1345, 61] width 155 height 26
click at [1337, 150] on div "[GEOGRAPHIC_DATA]" at bounding box center [1383, 150] width 139 height 19
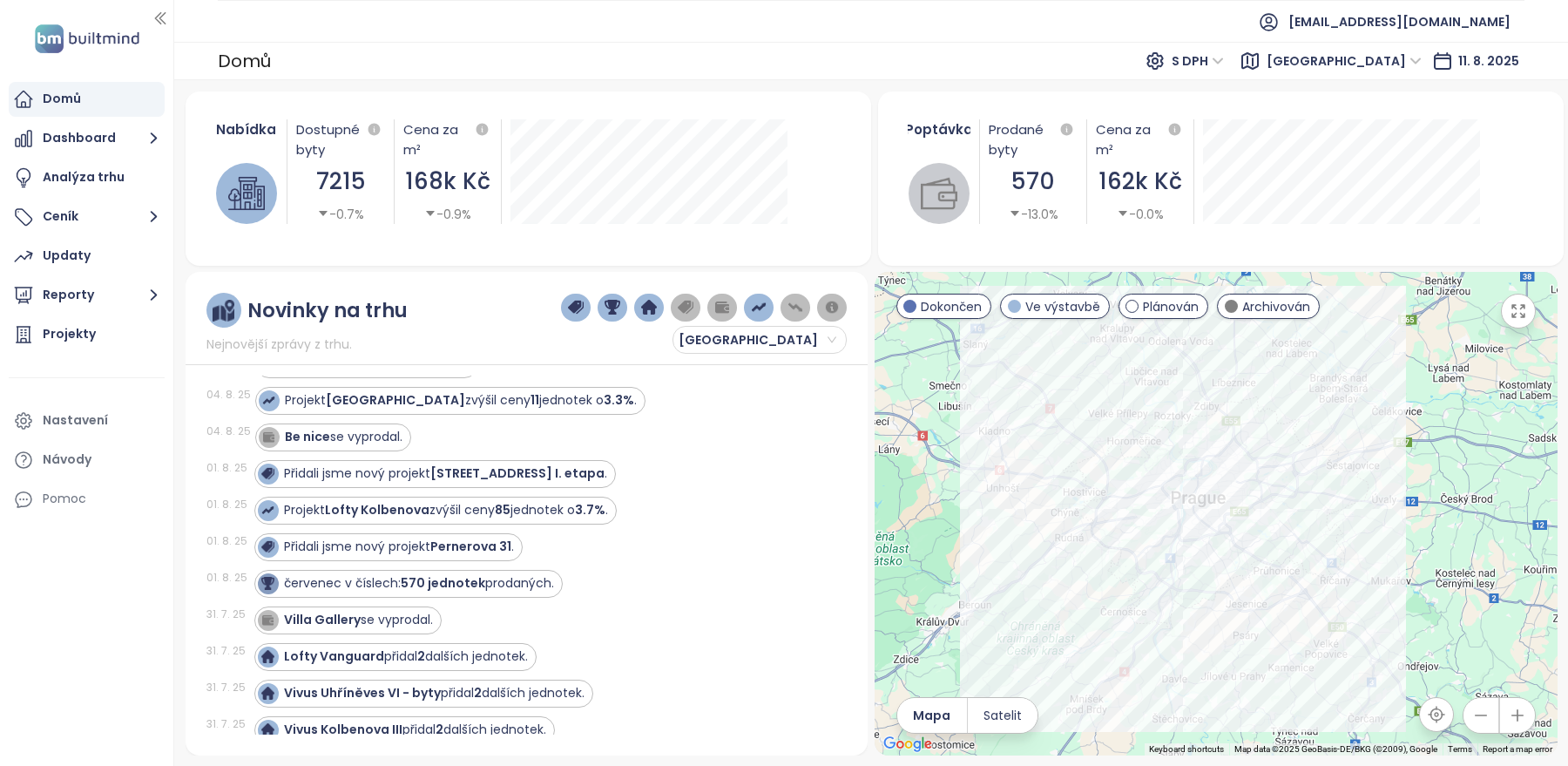
scroll to position [191, 0]
